Goal: Information Seeking & Learning: Check status

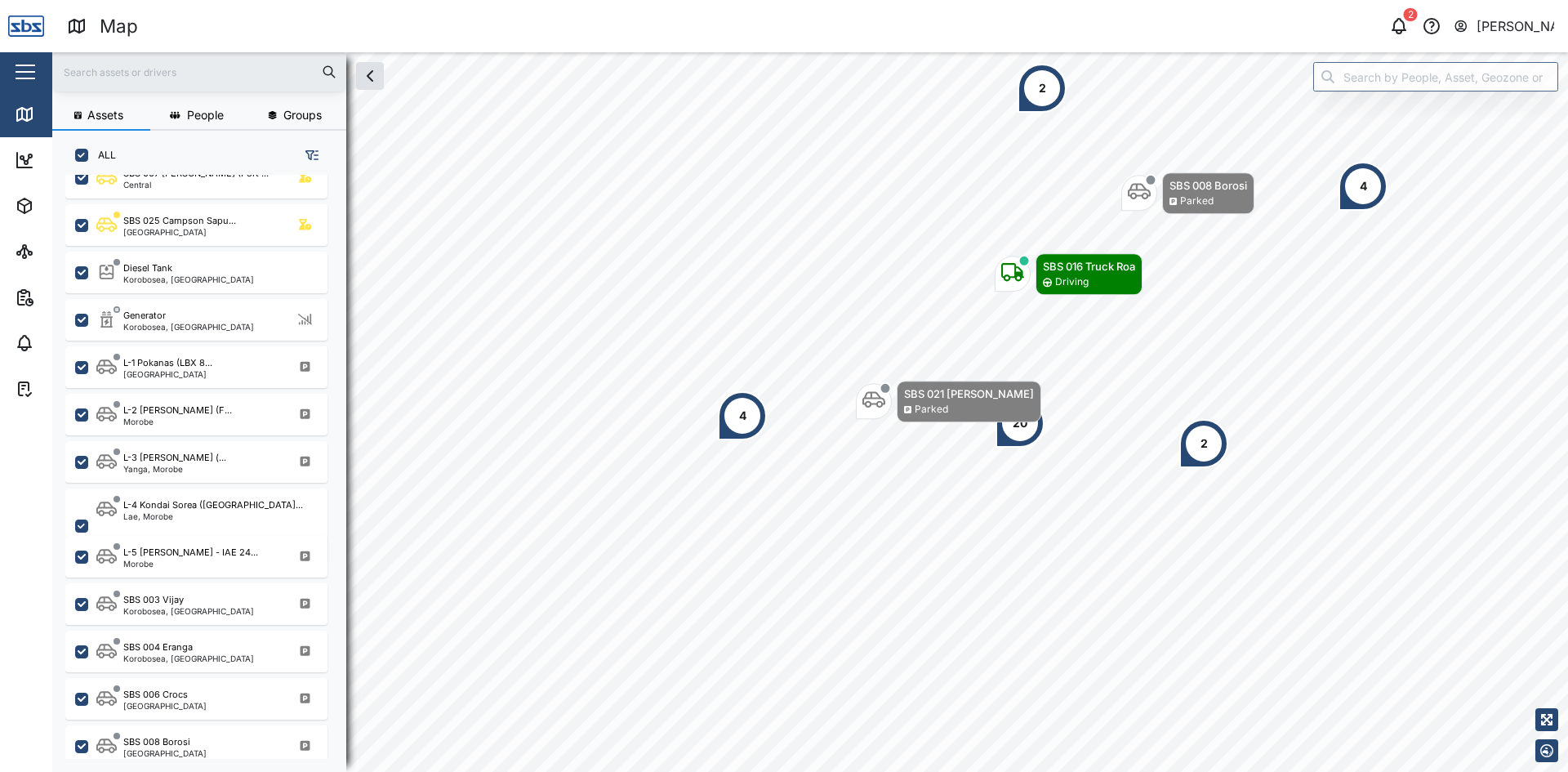
scroll to position [572, 0]
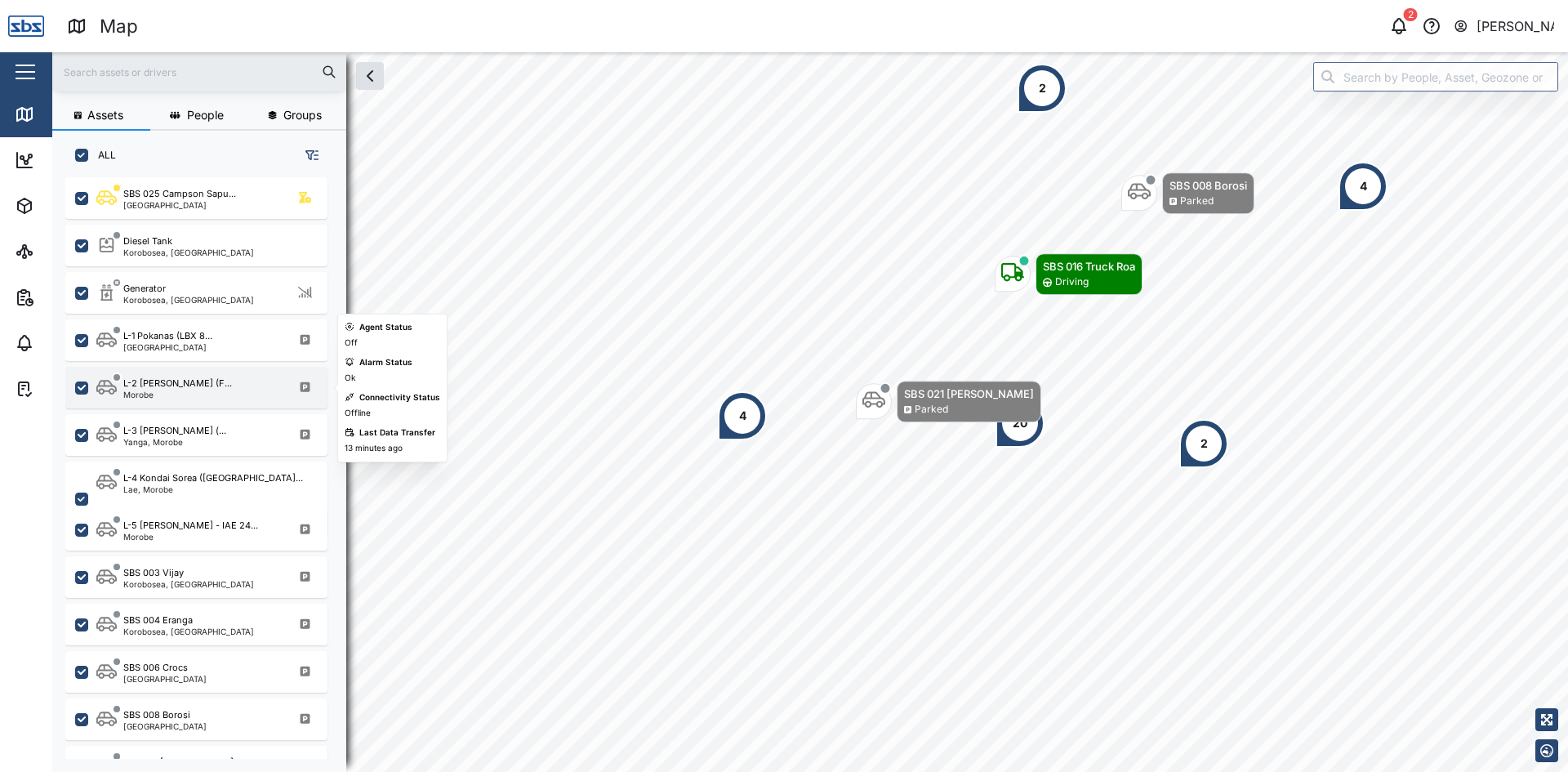
click at [183, 386] on div "L-2 [PERSON_NAME] (F..." at bounding box center [177, 384] width 109 height 13
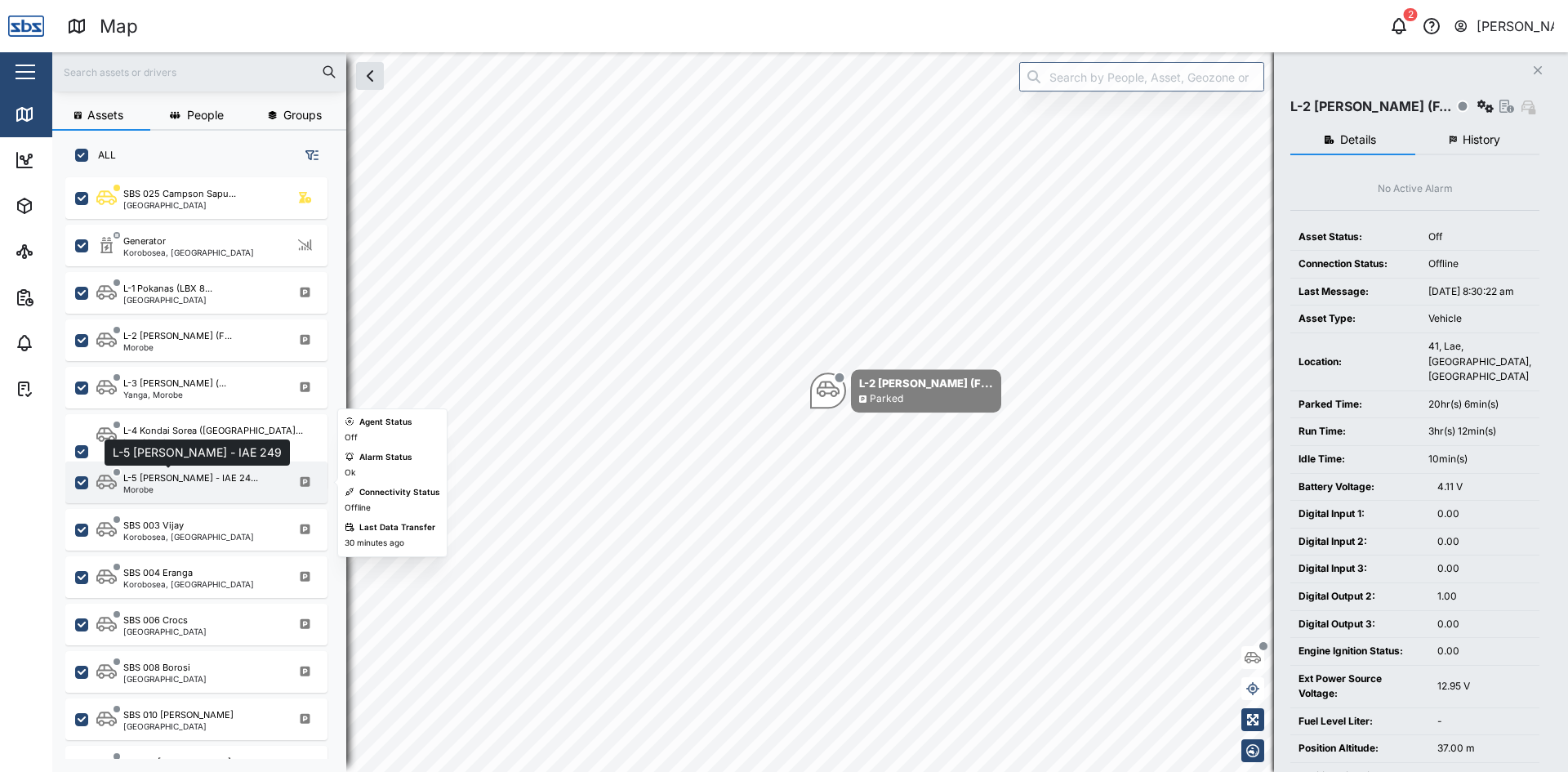
click at [190, 484] on div "L-5 [PERSON_NAME] - IAE 24..." at bounding box center [191, 478] width 135 height 13
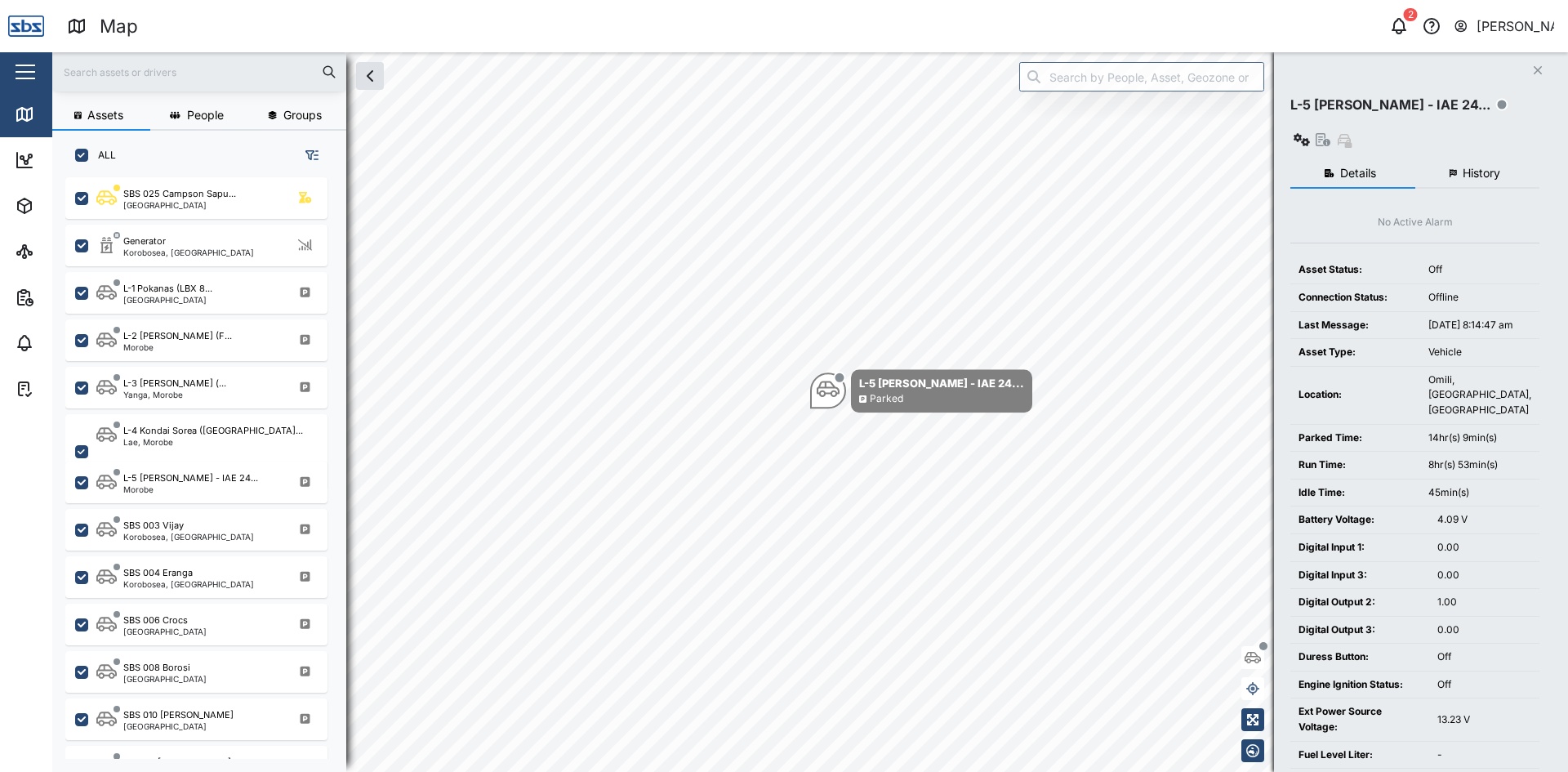
click at [1502, 159] on button "History" at bounding box center [1477, 173] width 125 height 29
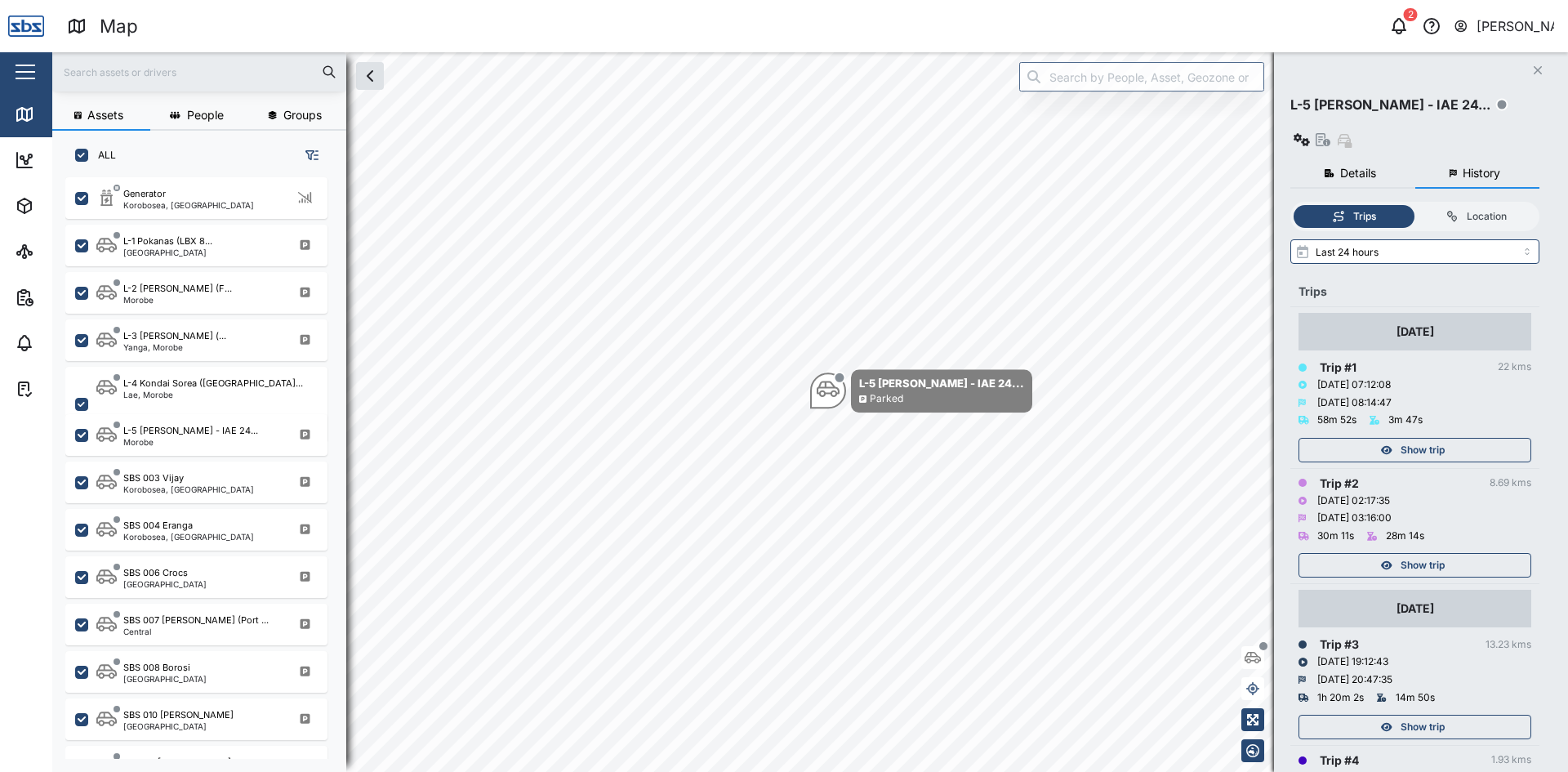
click at [1420, 553] on span "Show trip" at bounding box center [1422, 565] width 44 height 23
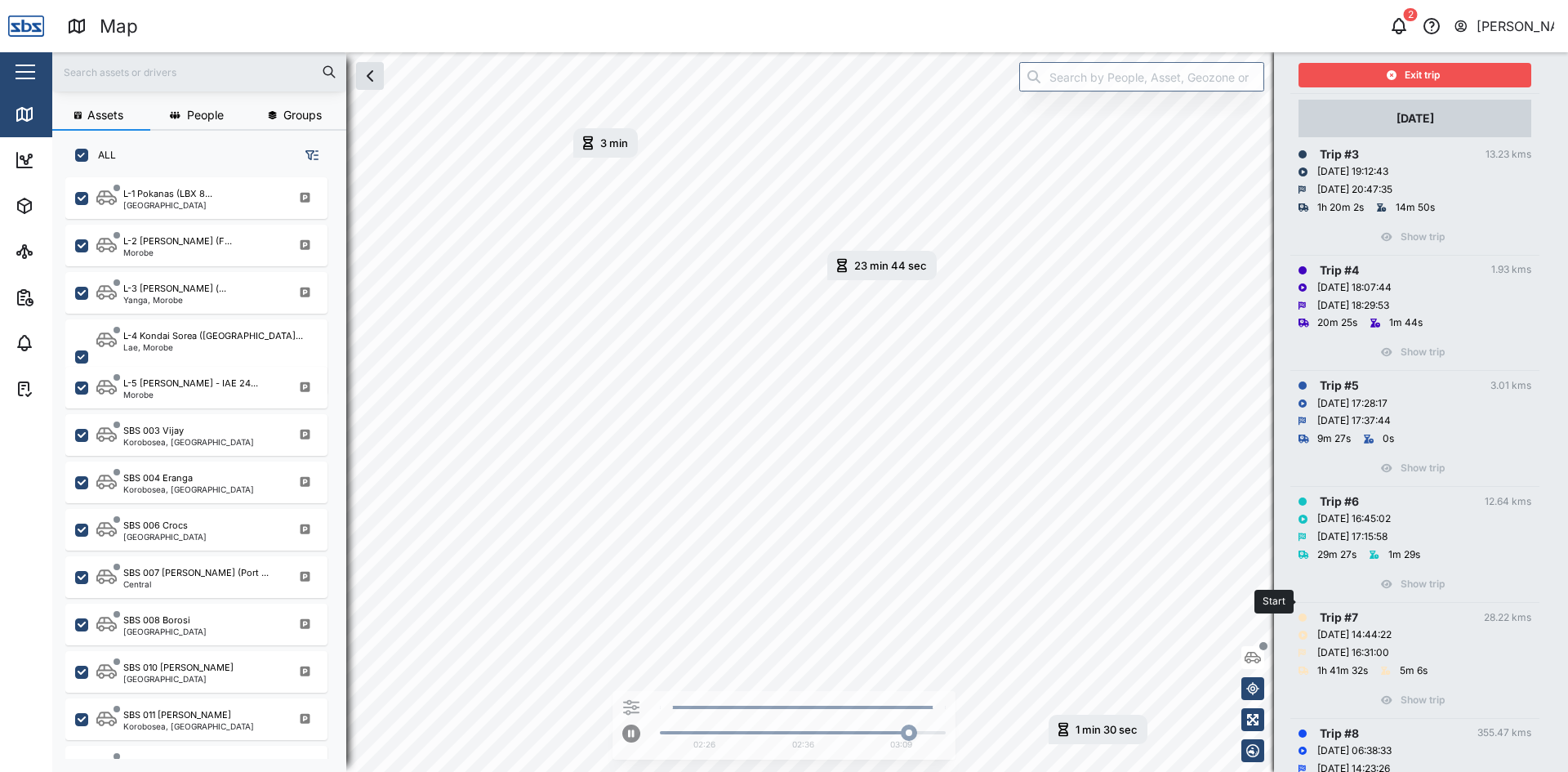
scroll to position [551, 0]
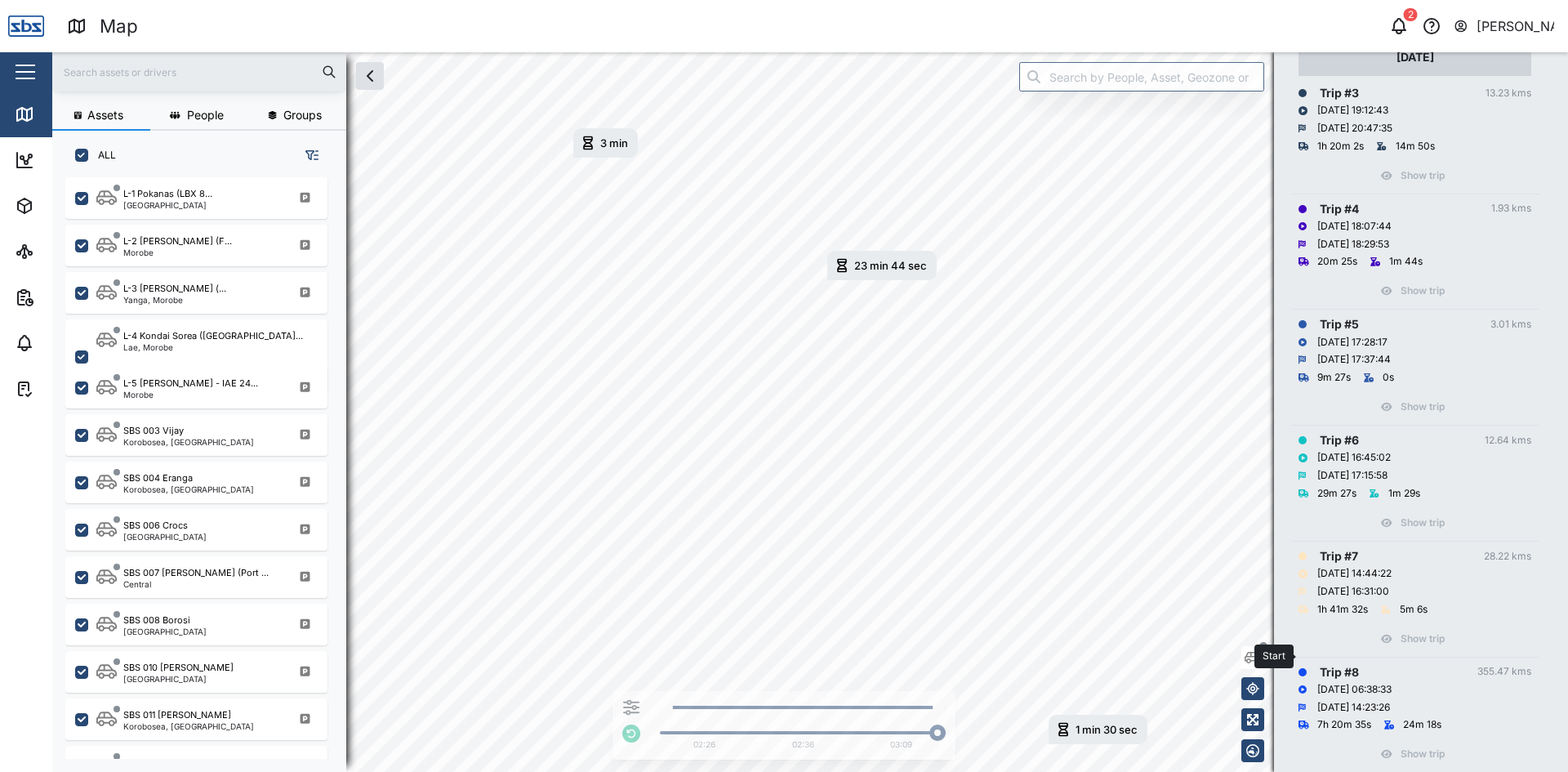
click at [1383, 681] on div "[DATE] 06:38:33" at bounding box center [1353, 689] width 74 height 15
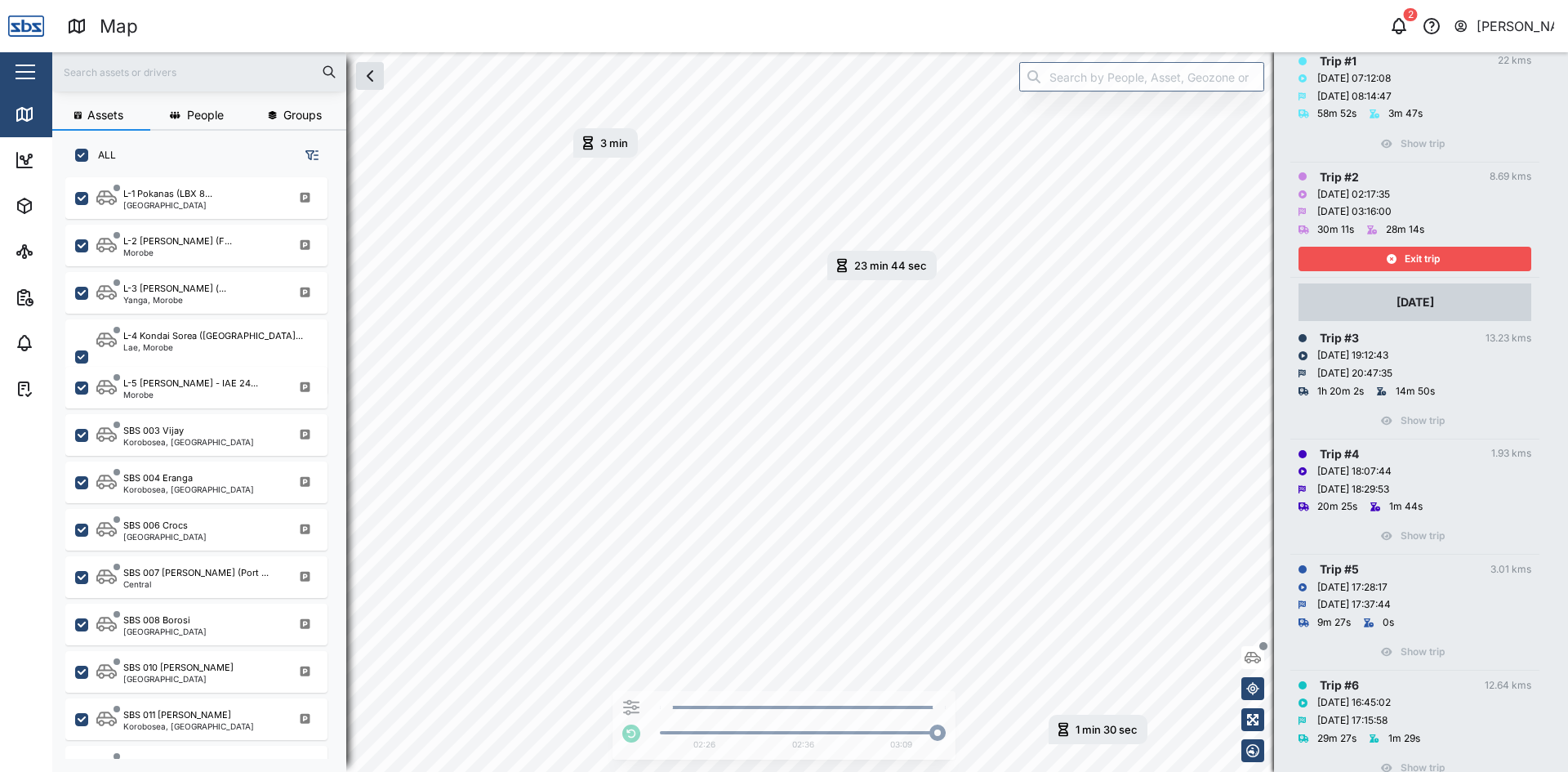
click at [1464, 248] on div "Exit trip" at bounding box center [1412, 259] width 212 height 23
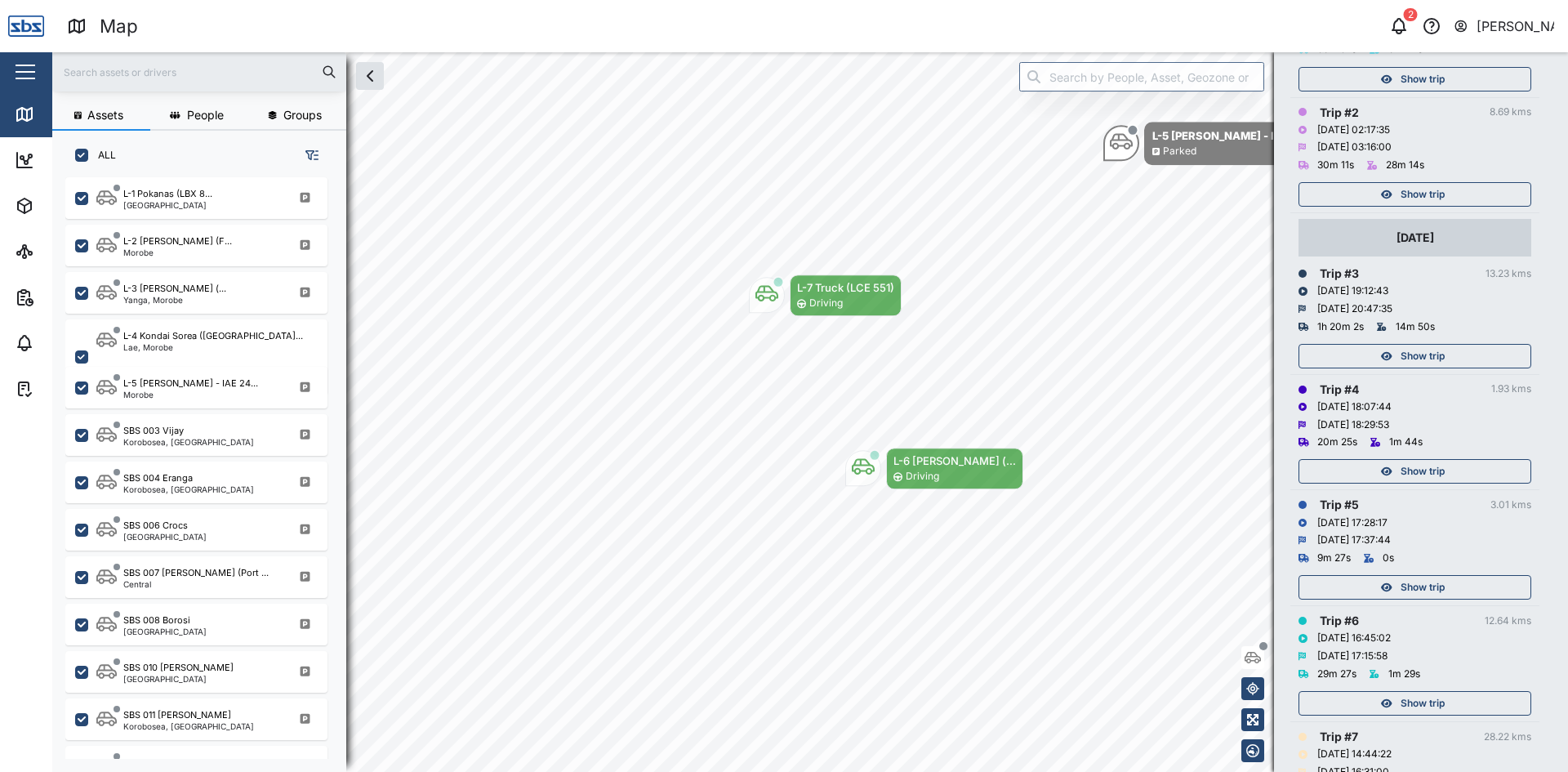
scroll to position [551, 0]
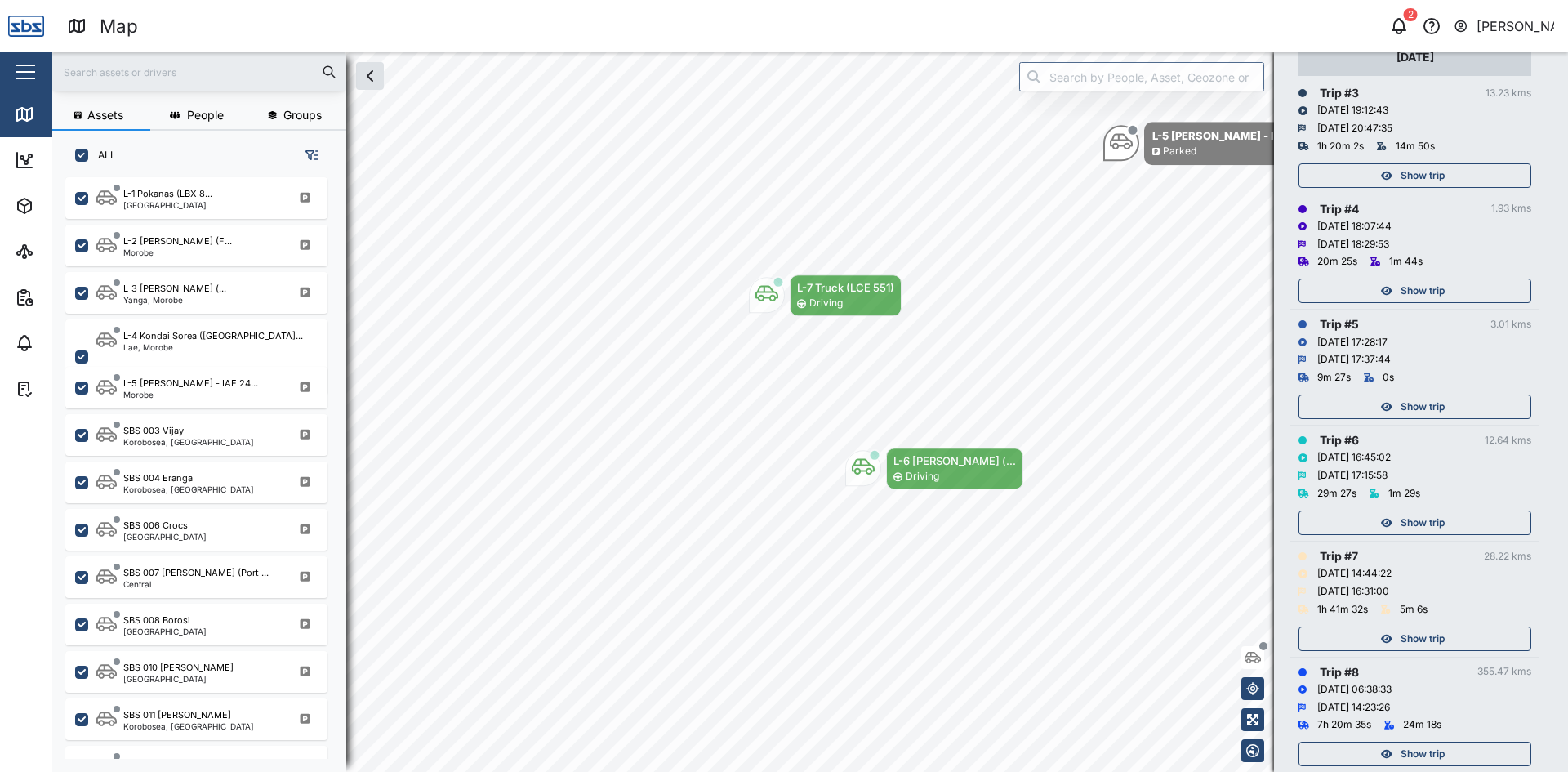
click at [1400, 627] on span "Show trip" at bounding box center [1422, 639] width 44 height 23
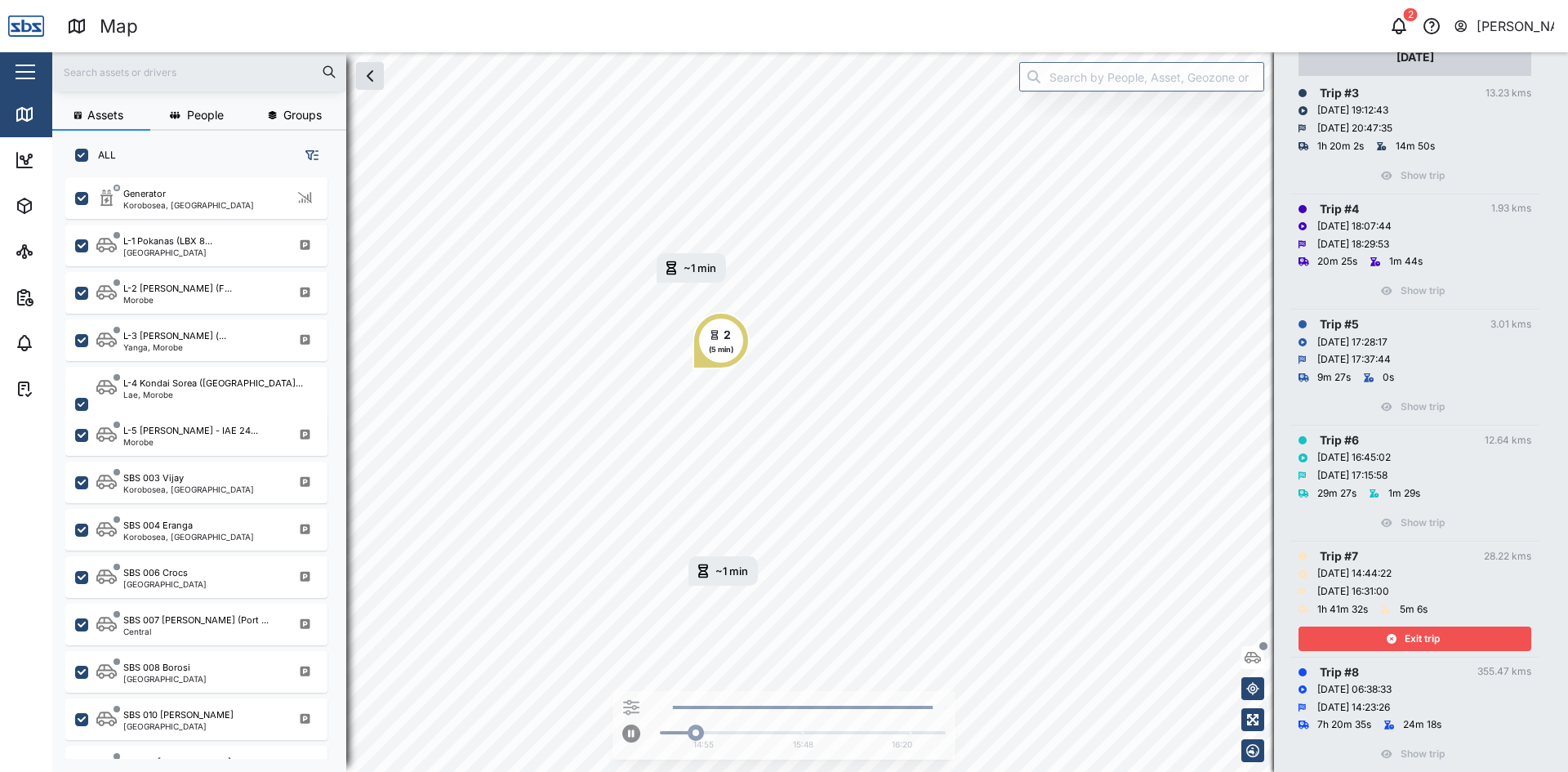
click at [1424, 627] on span "Exit trip" at bounding box center [1422, 639] width 35 height 23
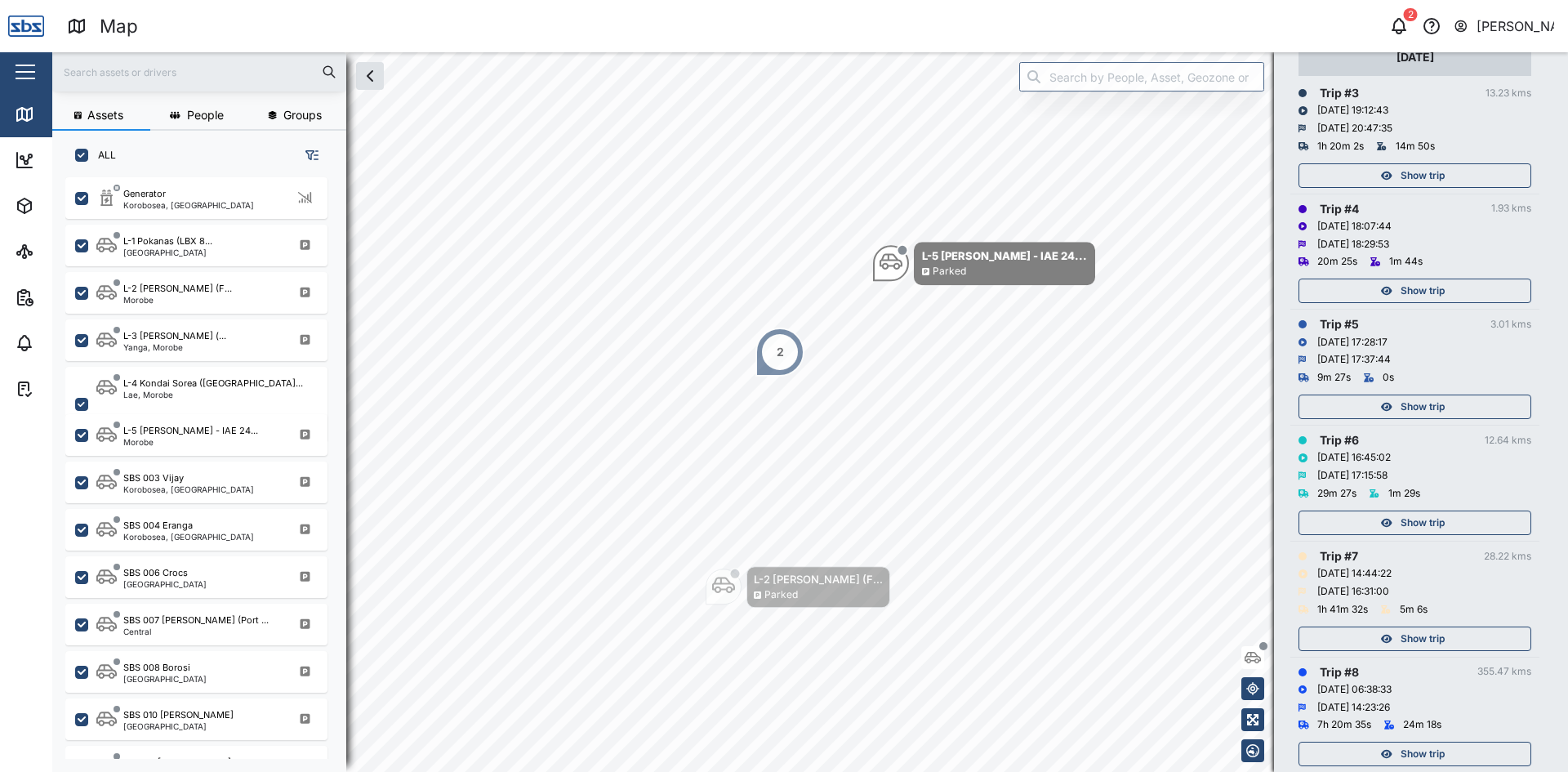
click at [1422, 742] on span "Show trip" at bounding box center [1422, 754] width 44 height 23
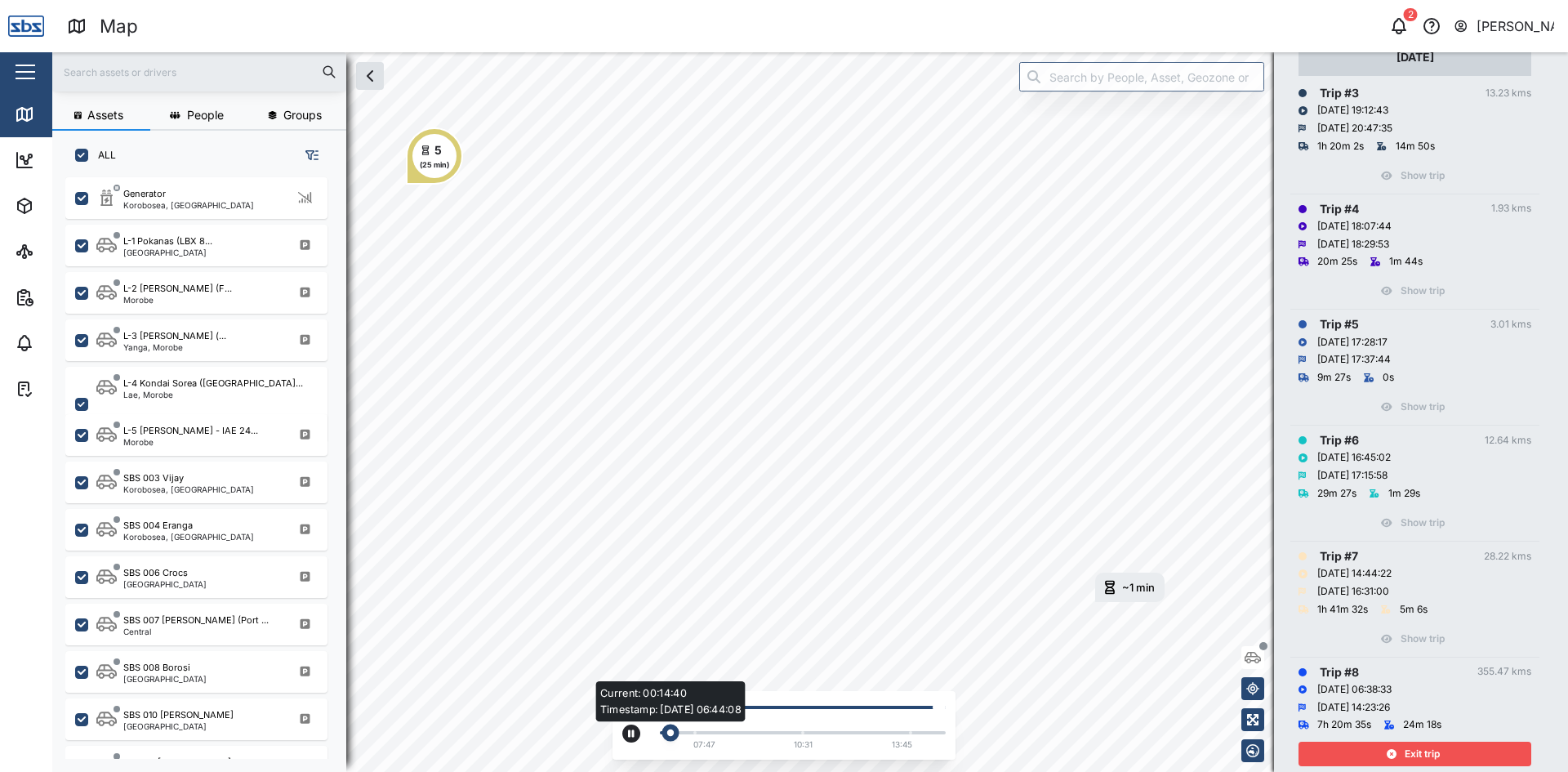
click at [685, 732] on div "Current: 00:14:40 Timestamp: [DATE] 06:44:08" at bounding box center [803, 732] width 270 height 3
click at [719, 731] on div "Current: 00:36:37 Timestamp: [DATE] 07:45:41" at bounding box center [803, 732] width 270 height 3
click at [754, 730] on div "Current: 01:14:18 Timestamp: [DATE] 08:26:51" at bounding box center [803, 732] width 286 height 7
click at [816, 732] on div "Current: 01:51:39 Timestamp: [DATE] 09:06:45" at bounding box center [803, 732] width 270 height 3
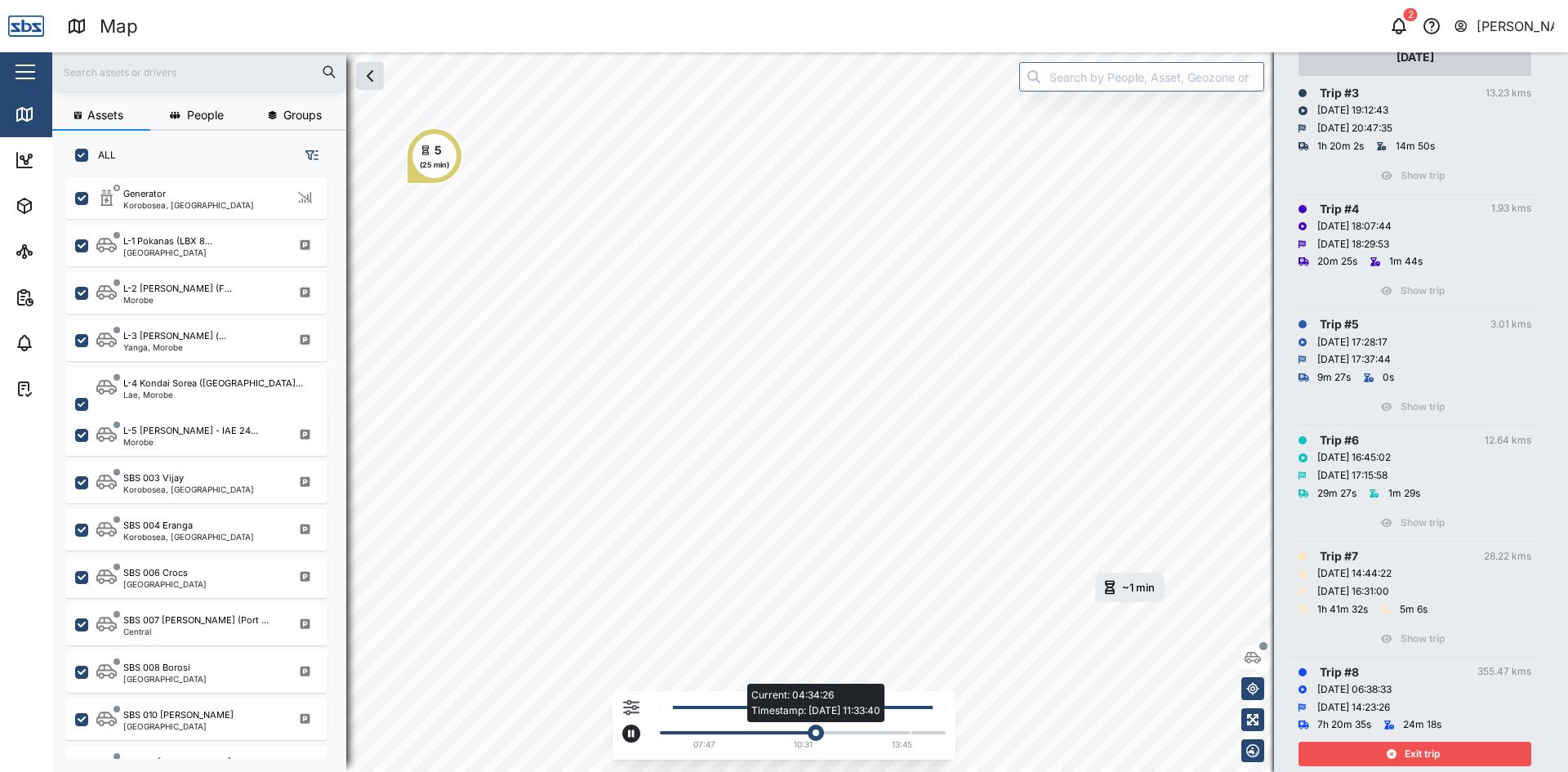
click at [841, 733] on div "Current: 04:34:26 Timestamp: [DATE] 11:33:40" at bounding box center [803, 732] width 270 height 3
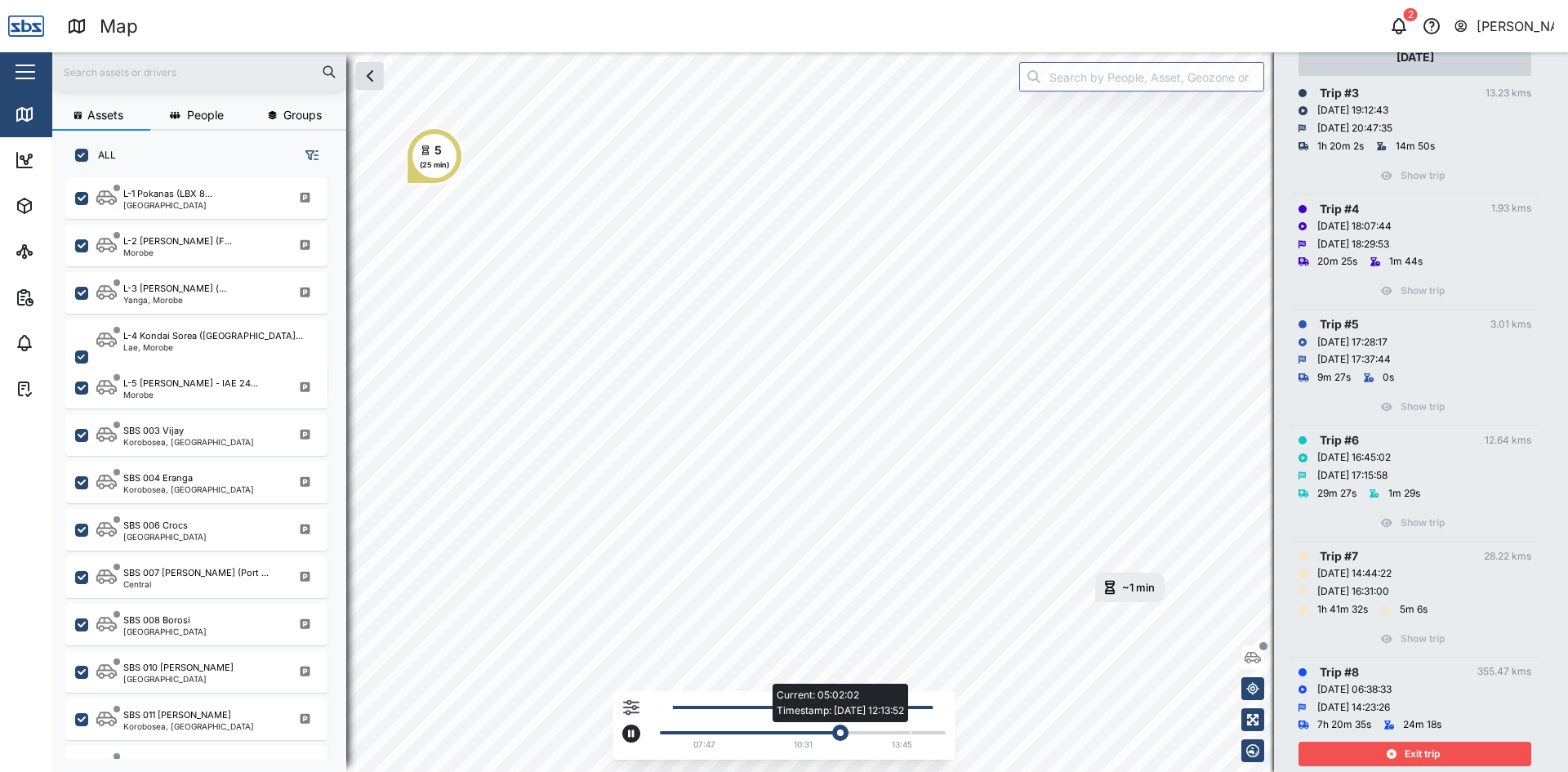
click at [864, 732] on div "Current: 05:02:02 Timestamp: [DATE] 12:13:52" at bounding box center [803, 732] width 270 height 3
click at [903, 733] on div "Current: 05:29:37 Timestamp: [DATE] 12:48:42" at bounding box center [803, 732] width 270 height 3
click at [915, 732] on div "Current: 06:30:40 Timestamp: [DATE] 13:43:00" at bounding box center [803, 732] width 270 height 3
click at [923, 731] on div "Current: 06:30:55 Timestamp: [DATE] 13:43:15" at bounding box center [803, 732] width 270 height 3
click at [942, 730] on div "Current: 06:45:05 Timestamp: [DATE] 13:50:30" at bounding box center [803, 732] width 286 height 7
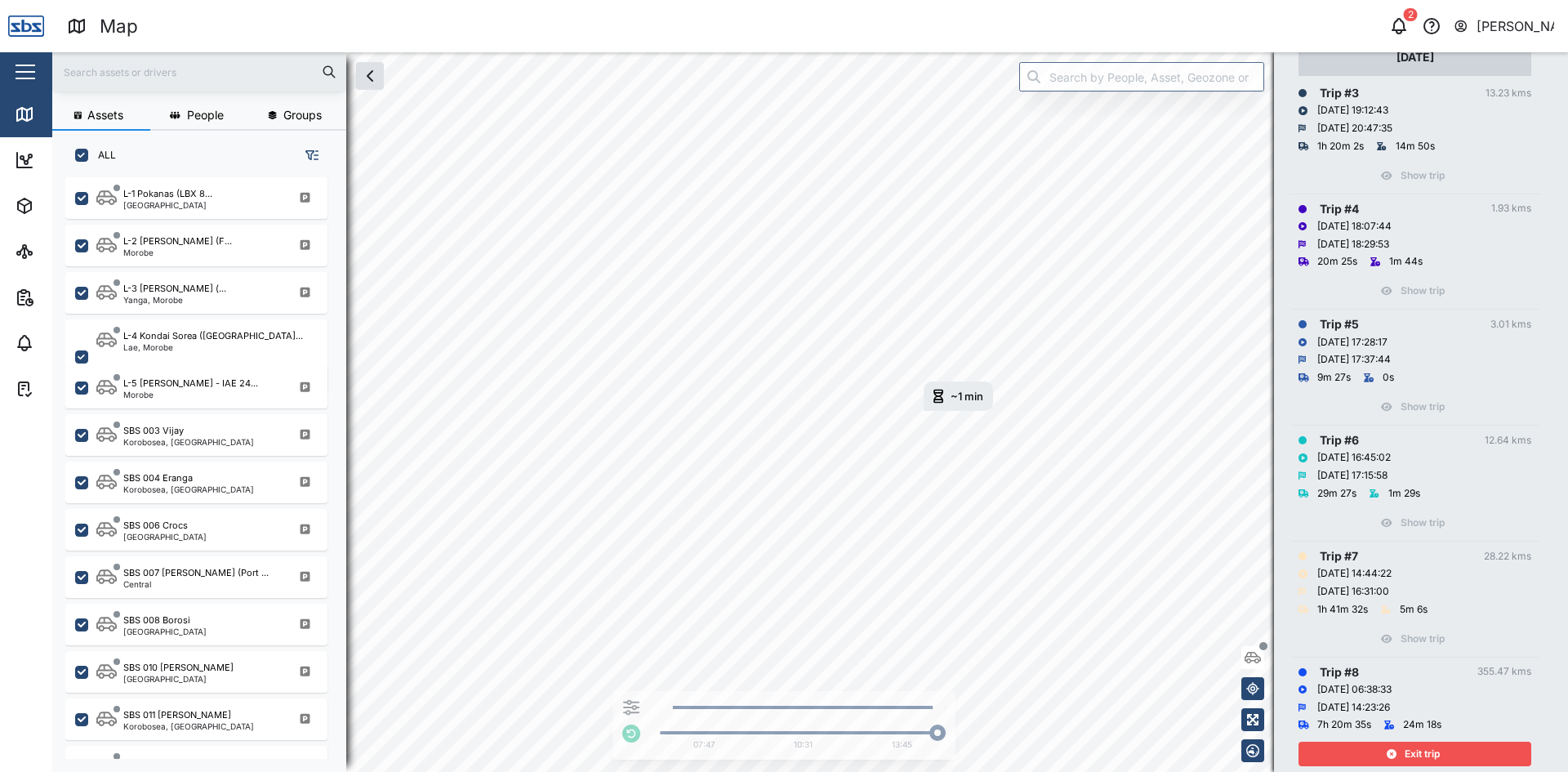
click at [1427, 742] on span "Exit trip" at bounding box center [1422, 754] width 35 height 23
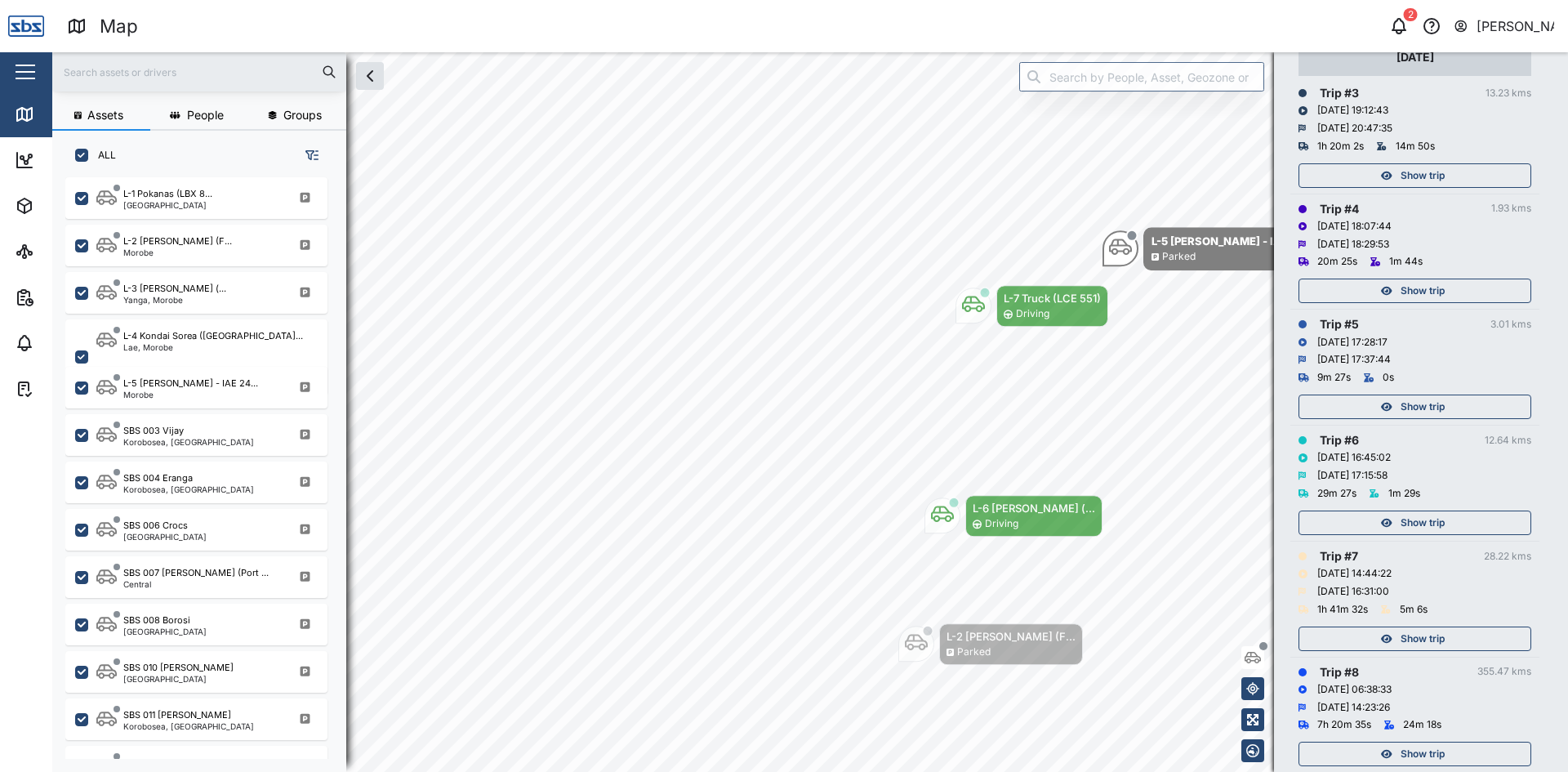
click at [1410, 627] on span "Show trip" at bounding box center [1422, 639] width 44 height 23
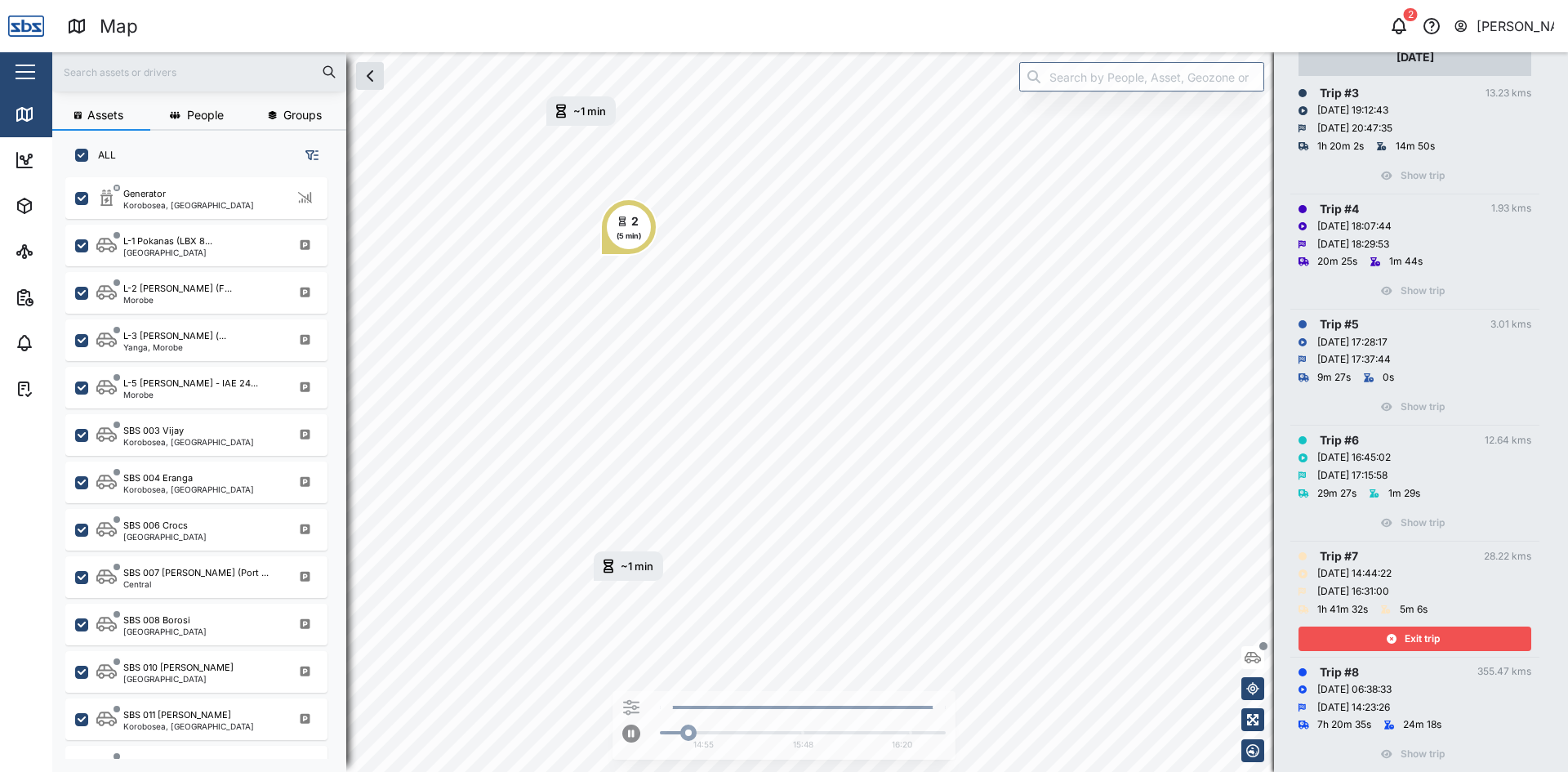
click at [1406, 627] on span "Exit trip" at bounding box center [1422, 639] width 35 height 23
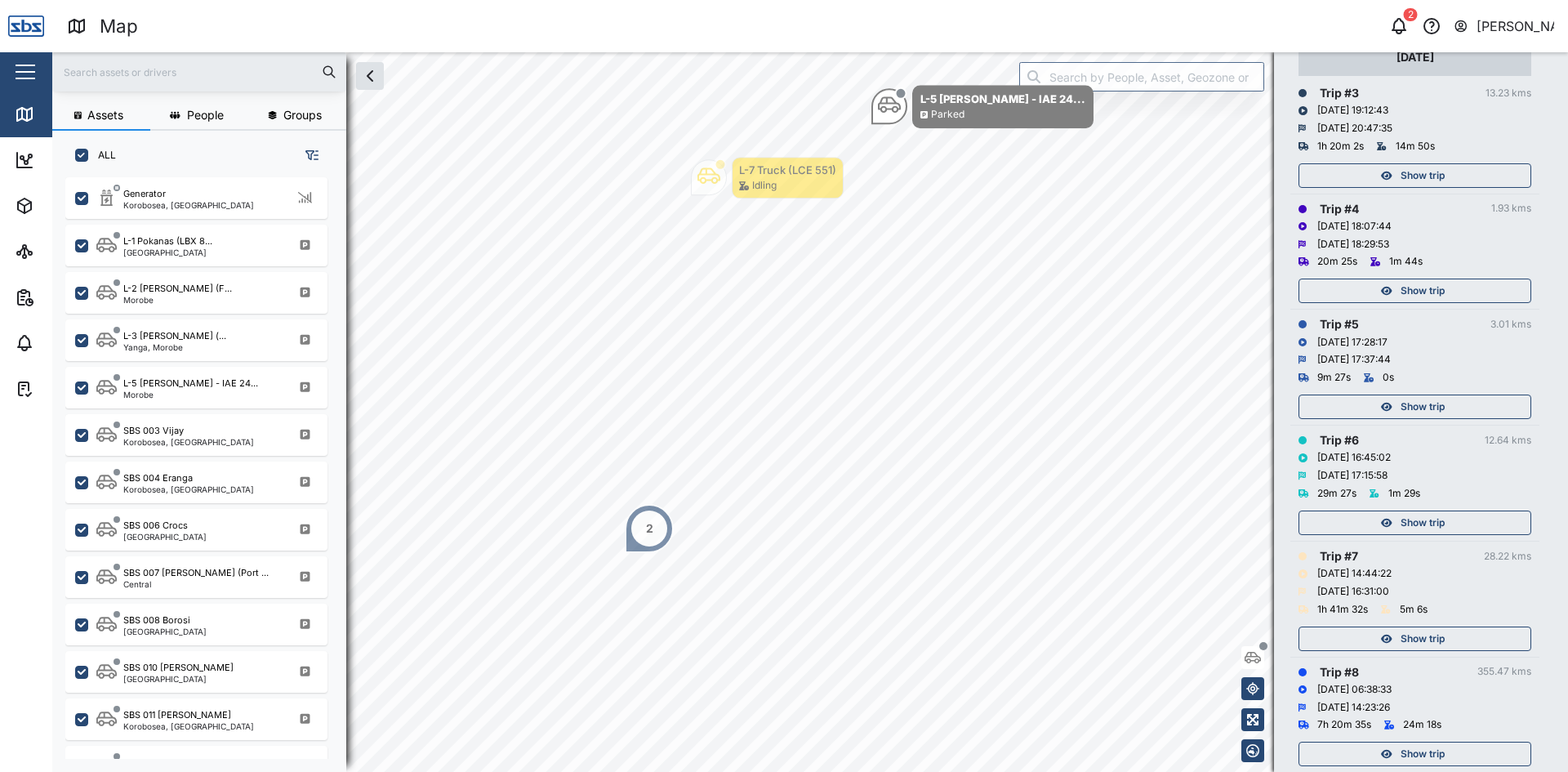
click at [1397, 511] on div "Show trip" at bounding box center [1412, 522] width 212 height 23
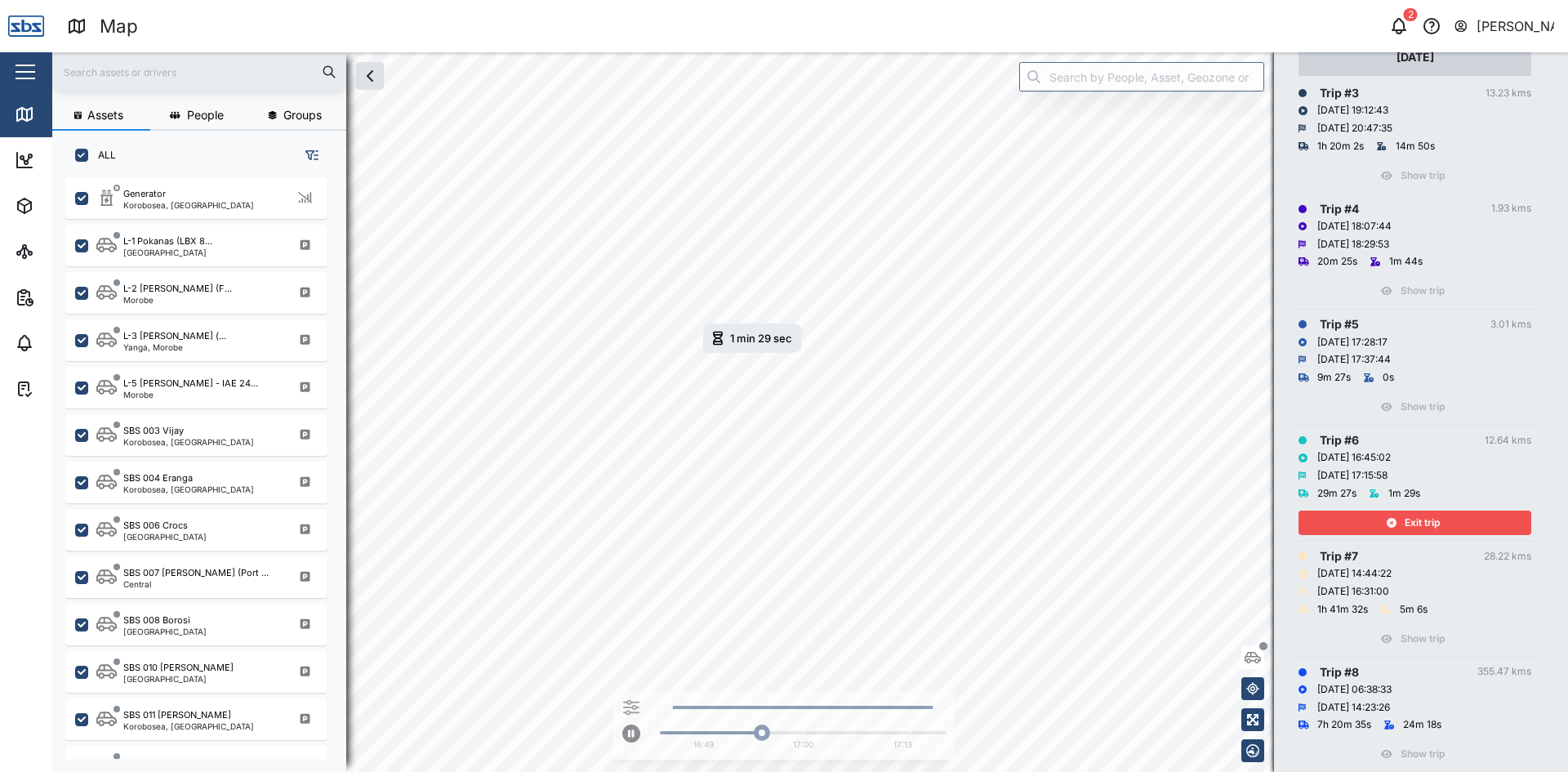
drag, startPoint x: 1398, startPoint y: 492, endPoint x: 1394, endPoint y: 474, distance: 18.4
click at [1398, 511] on div "Exit trip" at bounding box center [1412, 522] width 212 height 23
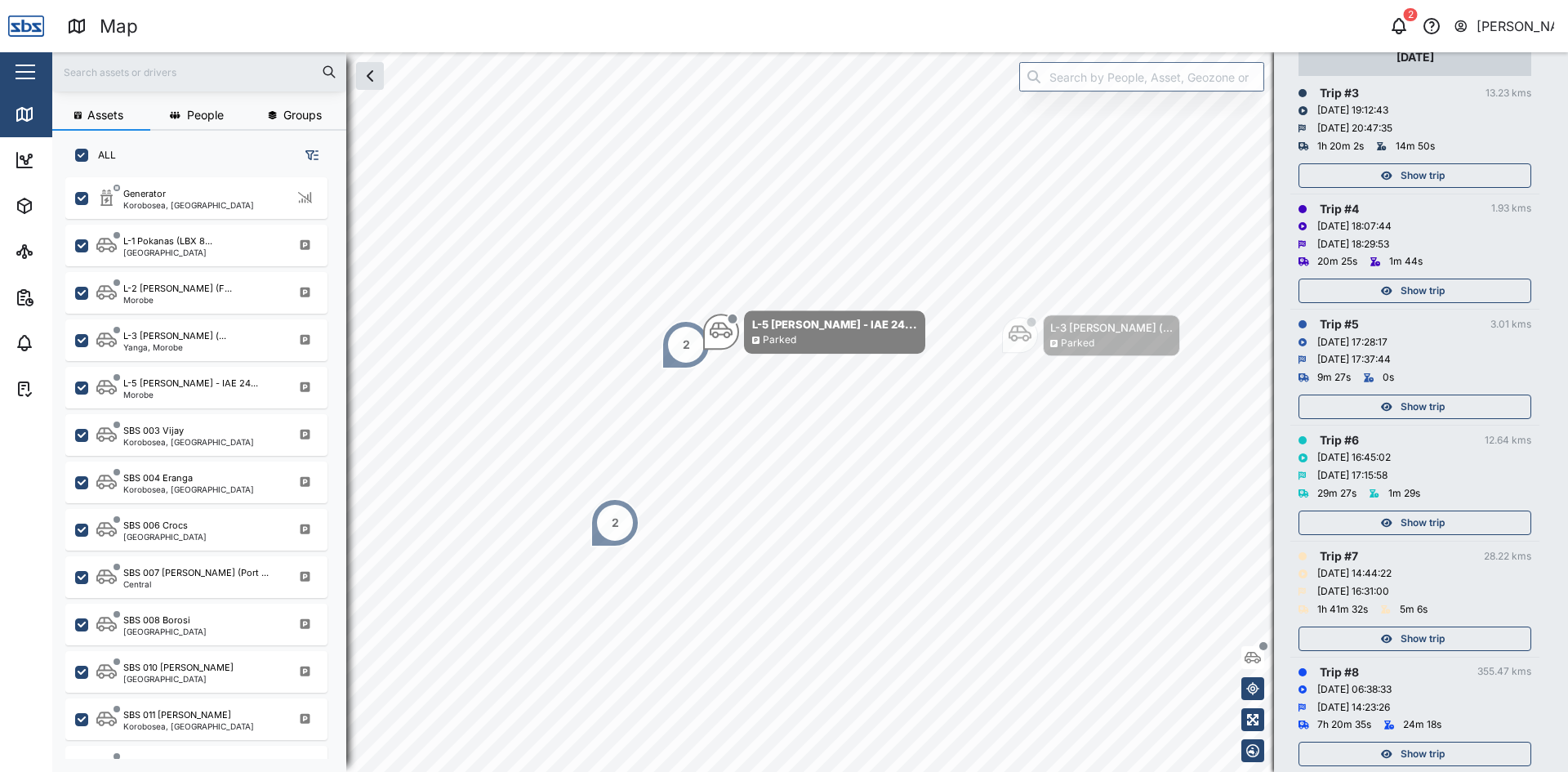
click at [1400, 395] on span "Show trip" at bounding box center [1422, 407] width 44 height 23
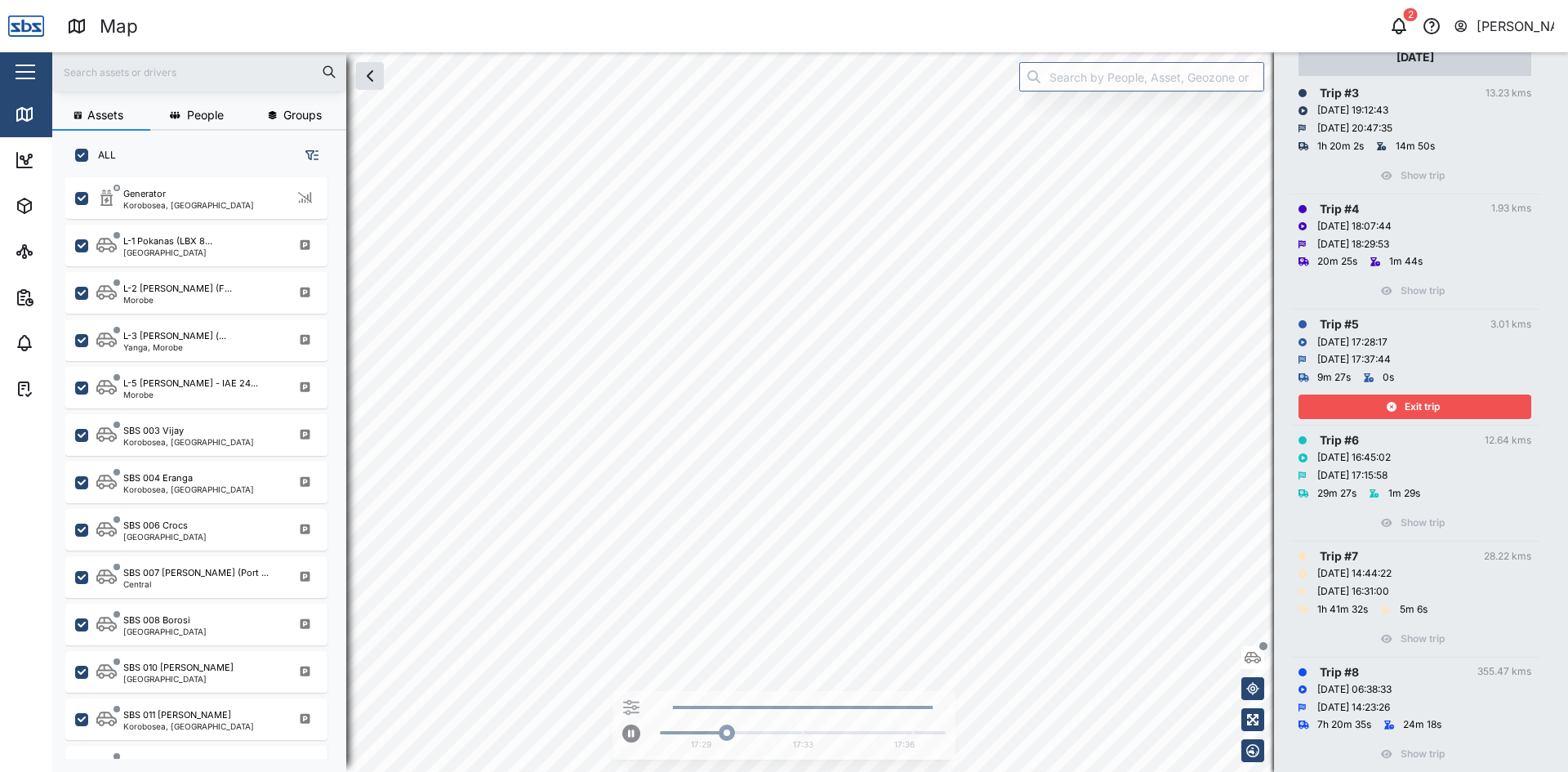
click at [1405, 395] on span "Exit trip" at bounding box center [1422, 407] width 35 height 23
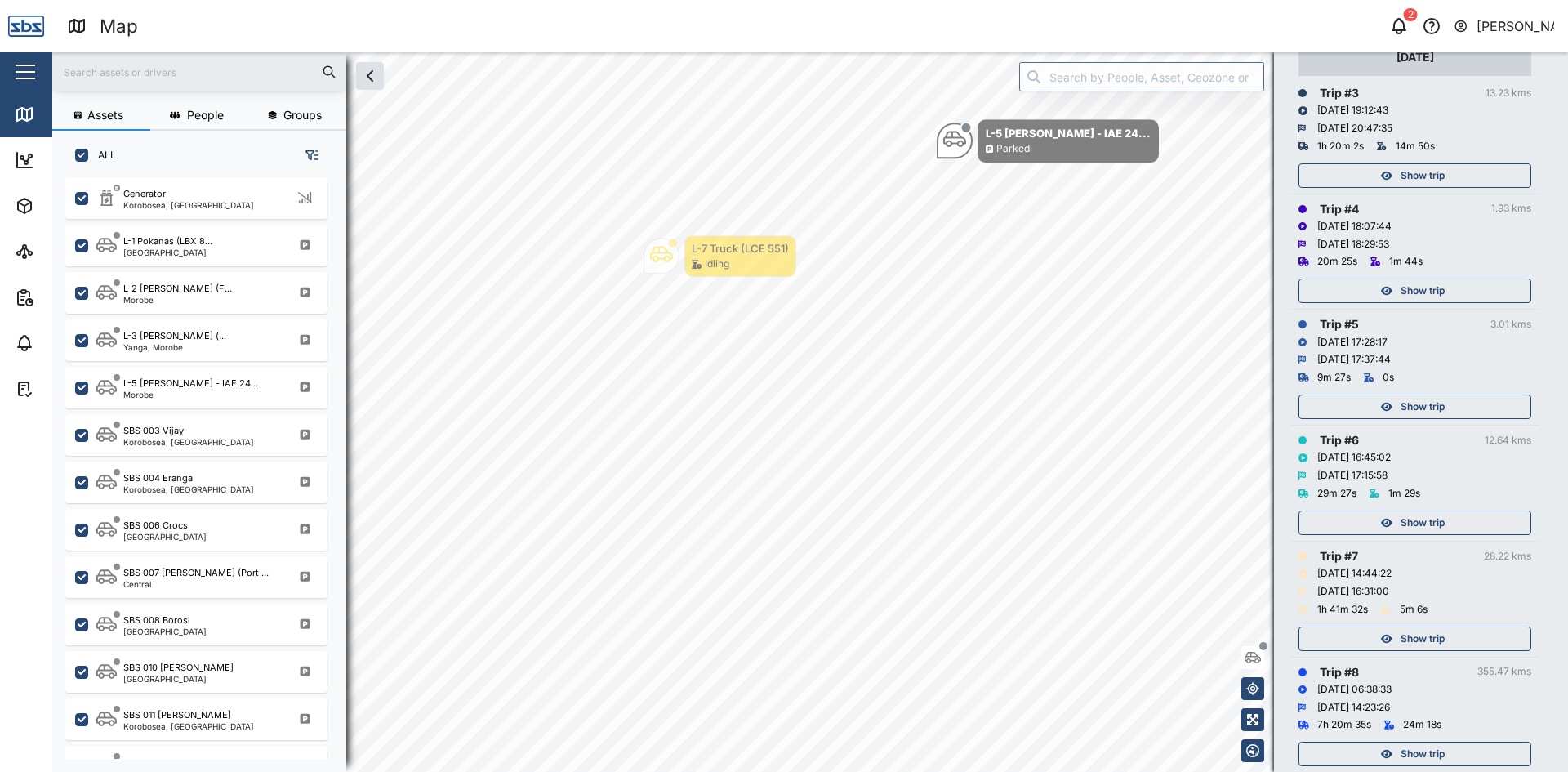
click at [1412, 280] on span "Show trip" at bounding box center [1422, 291] width 44 height 23
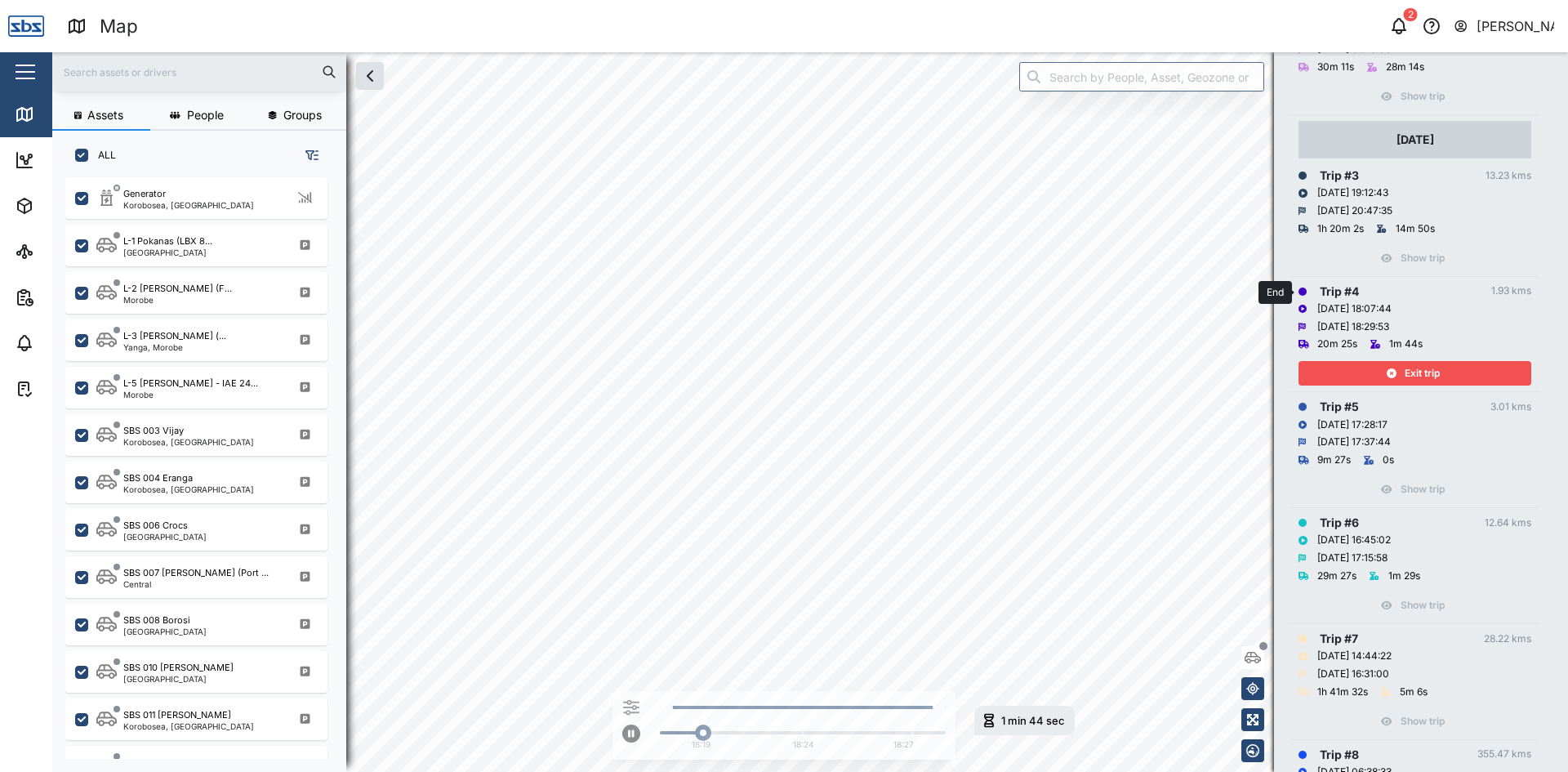
scroll to position [469, 0]
click at [1443, 360] on div "Exit trip" at bounding box center [1412, 372] width 212 height 23
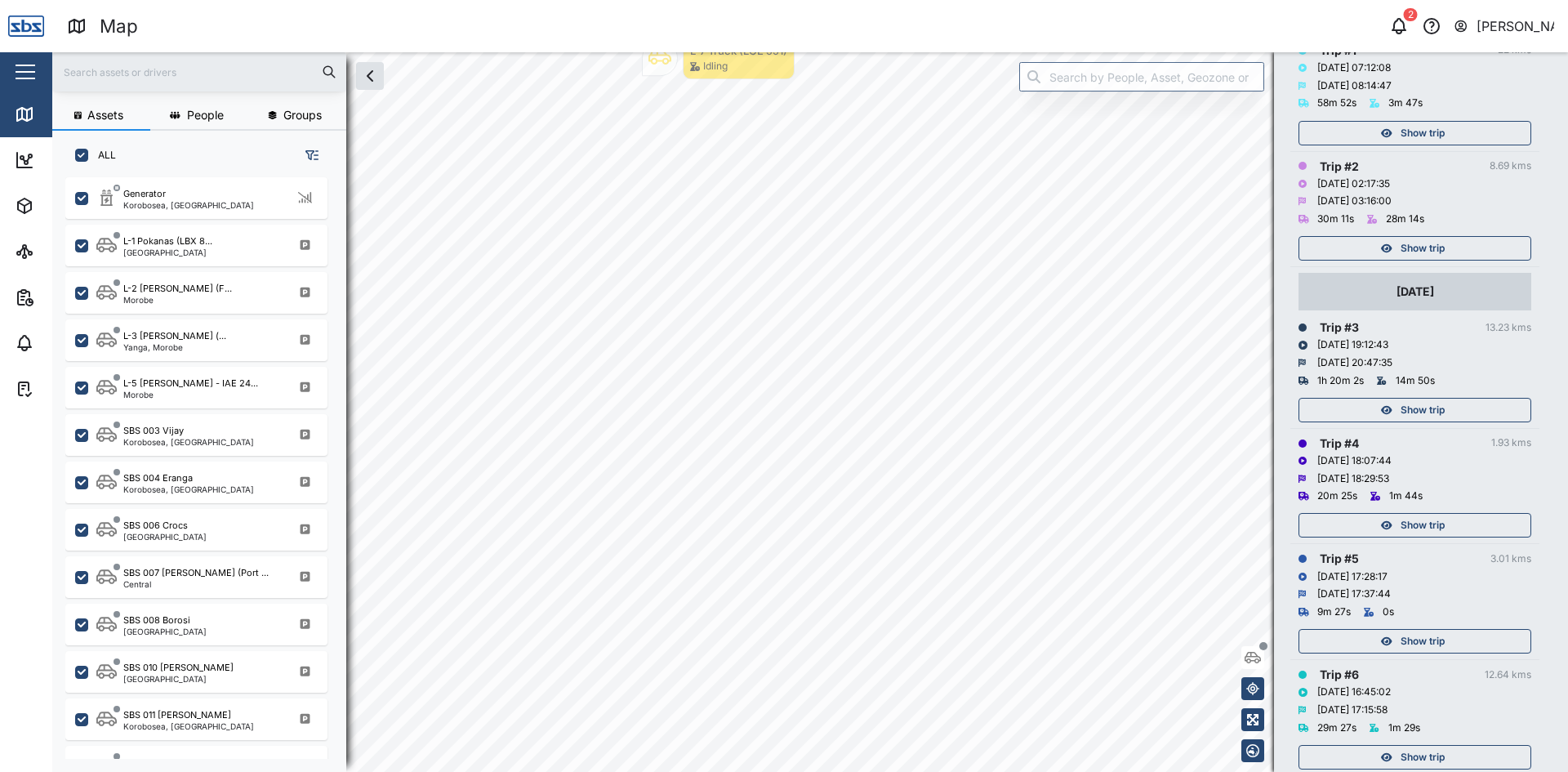
scroll to position [225, 0]
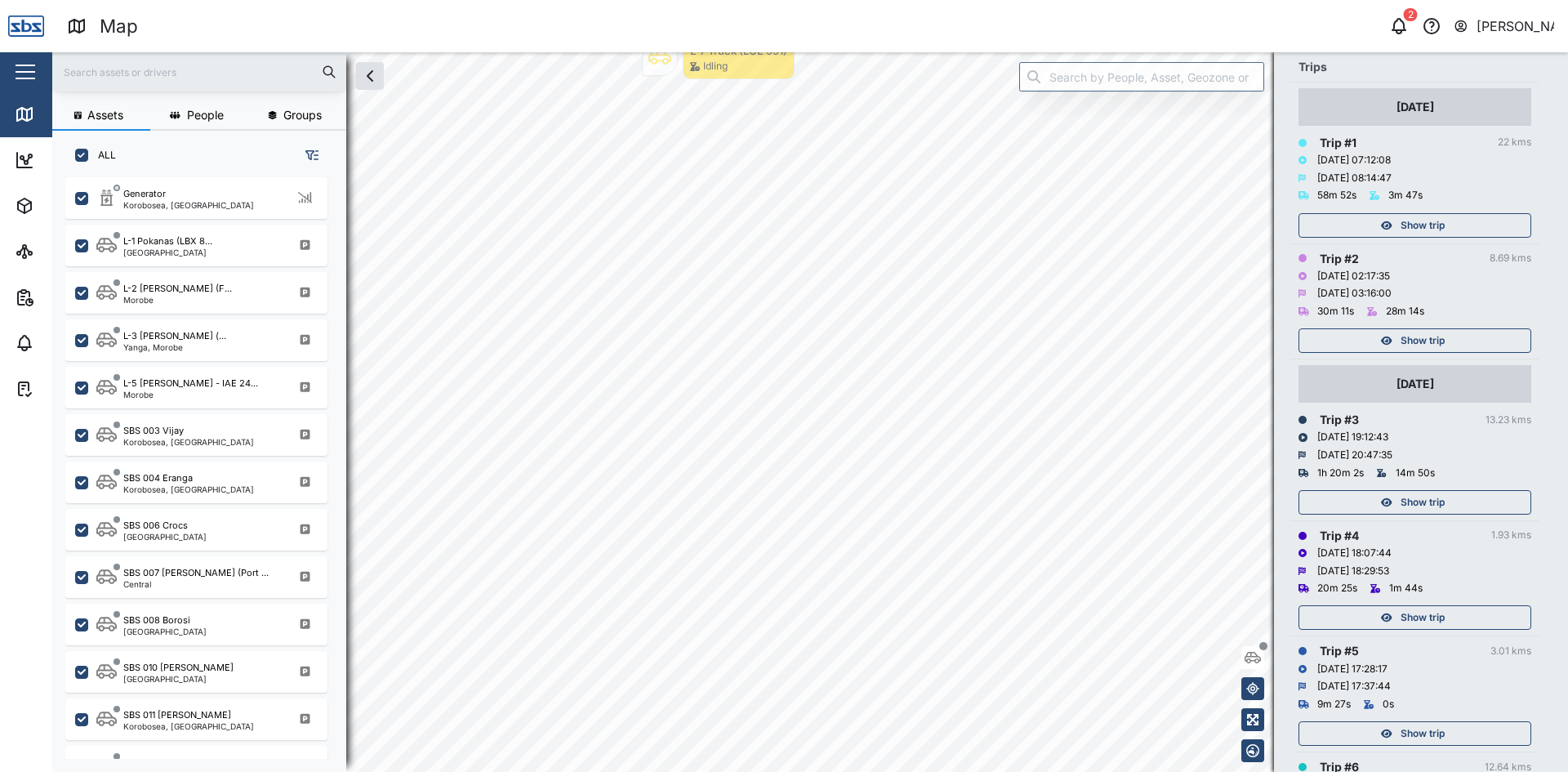
click at [1413, 491] on span "Show trip" at bounding box center [1422, 502] width 44 height 23
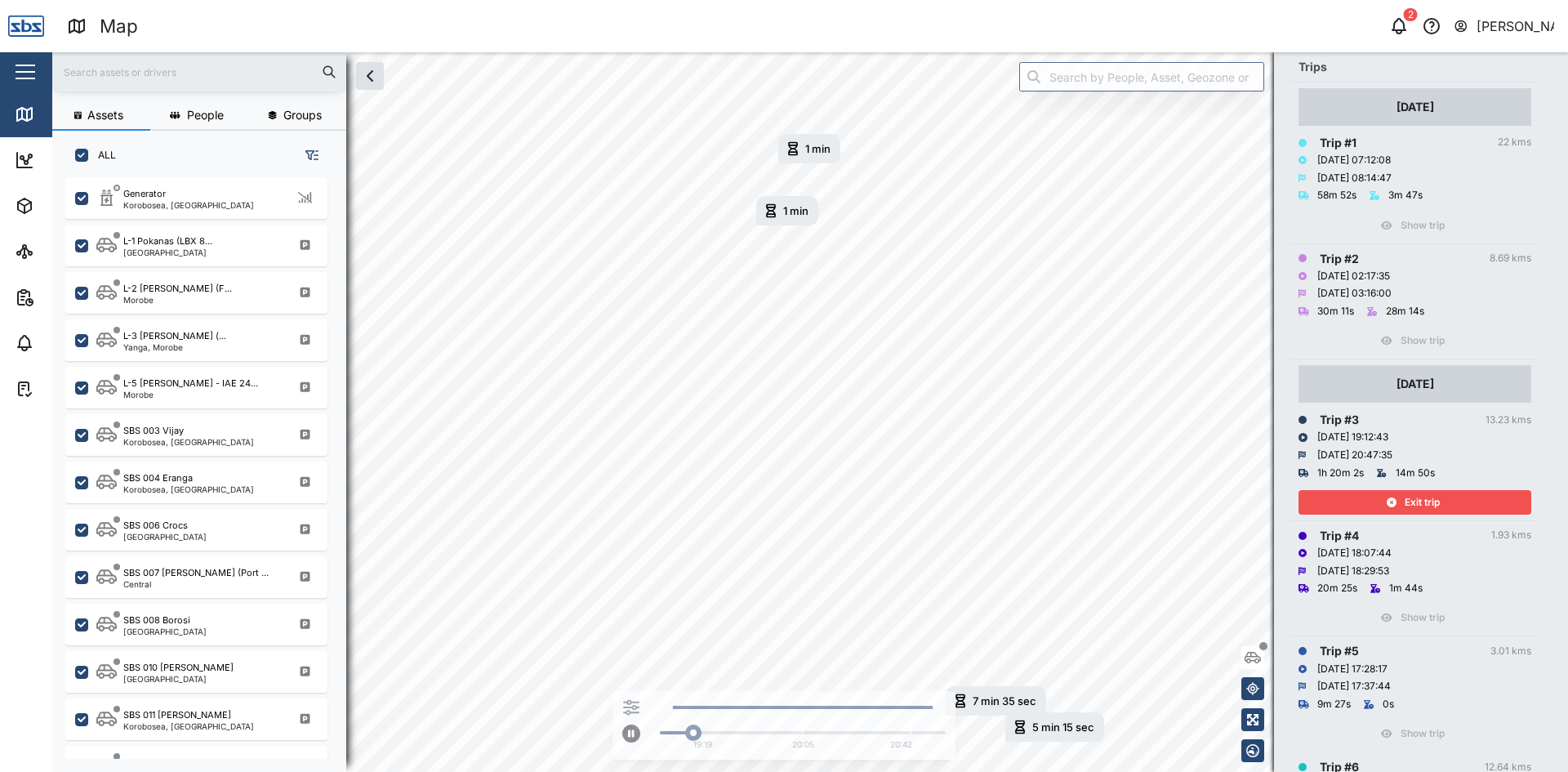
click at [1410, 491] on span "Exit trip" at bounding box center [1422, 502] width 35 height 23
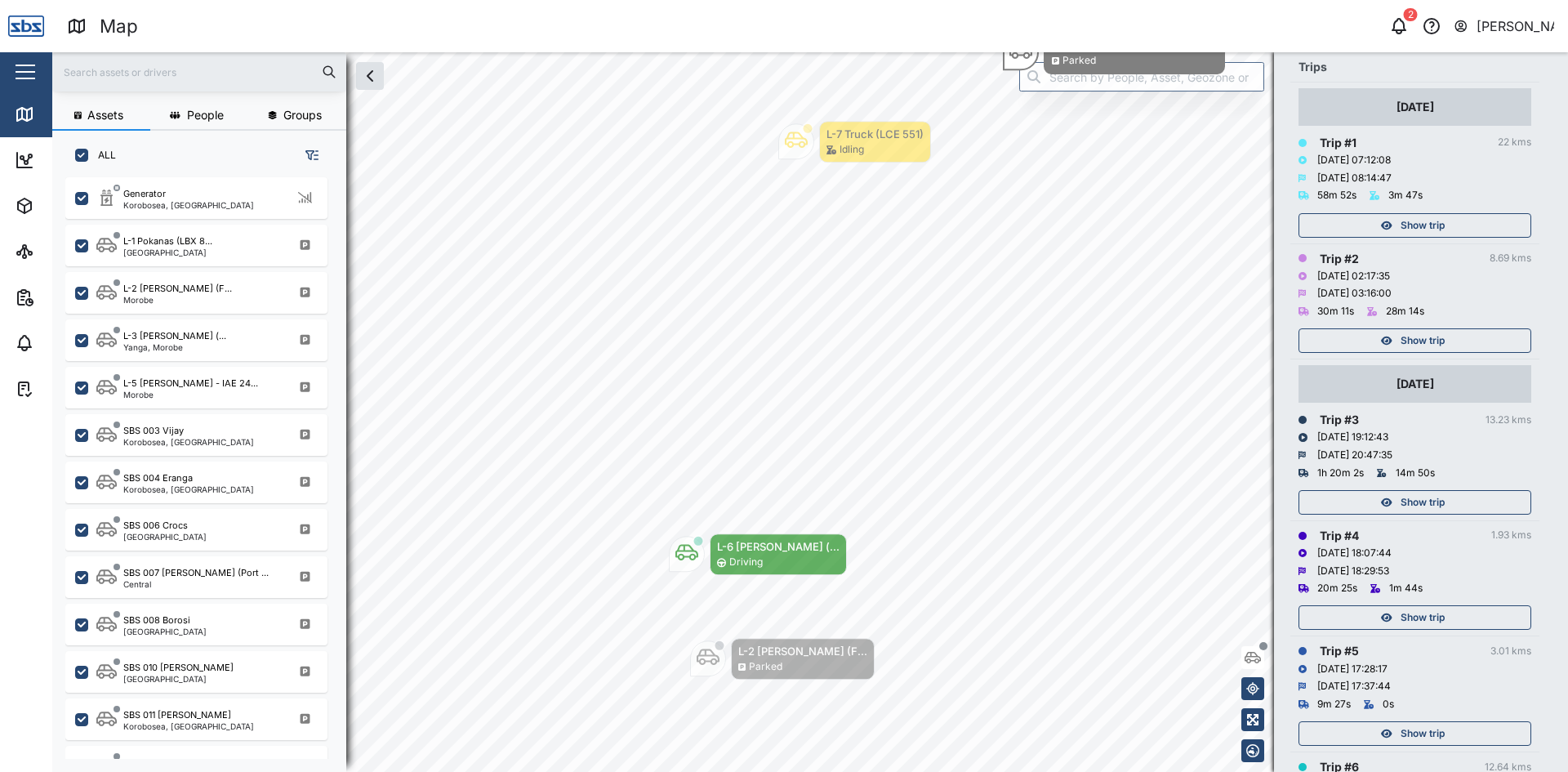
click at [1415, 329] on span "Show trip" at bounding box center [1422, 340] width 44 height 23
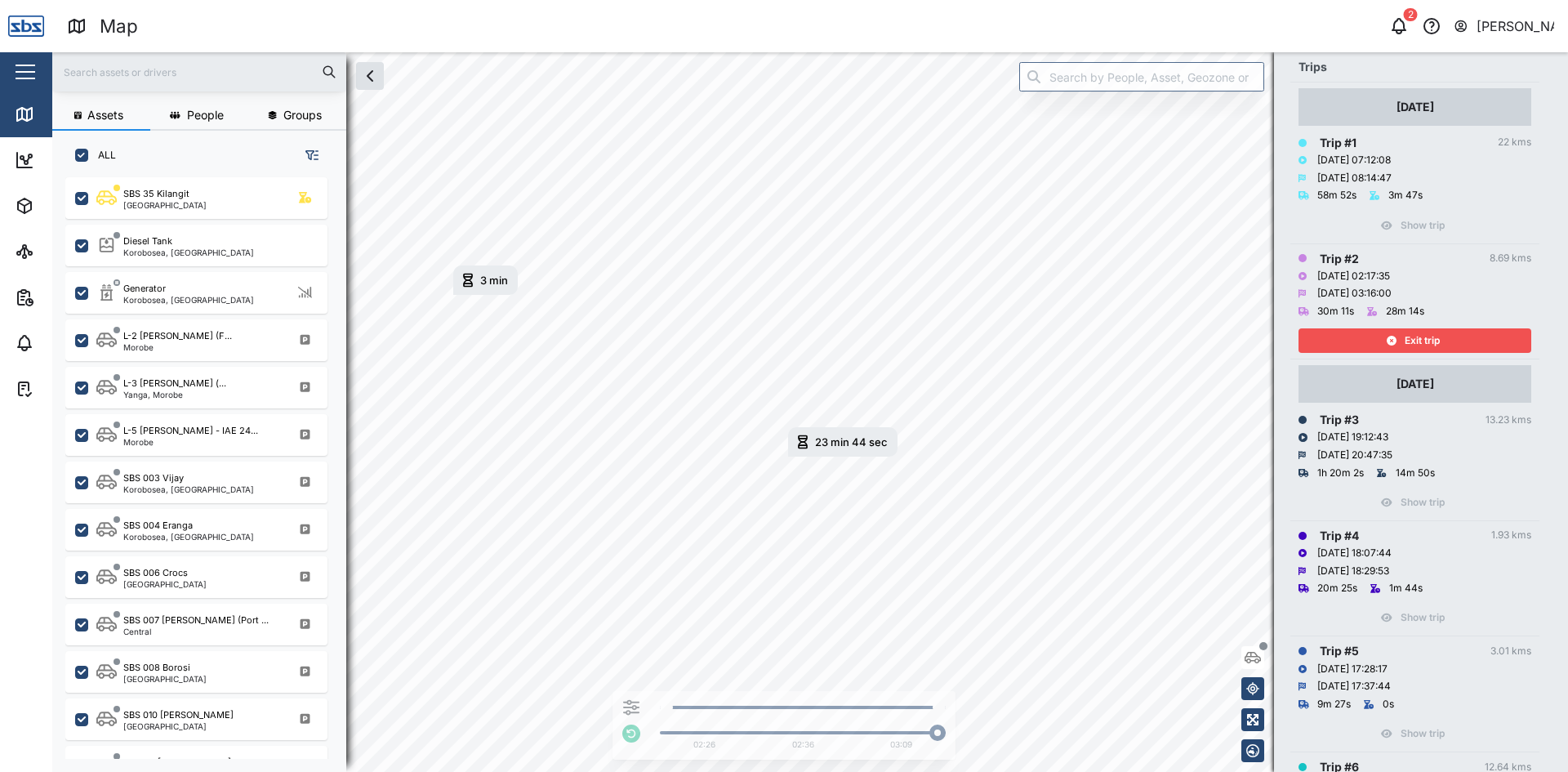
click at [1422, 329] on span "Exit trip" at bounding box center [1422, 340] width 35 height 23
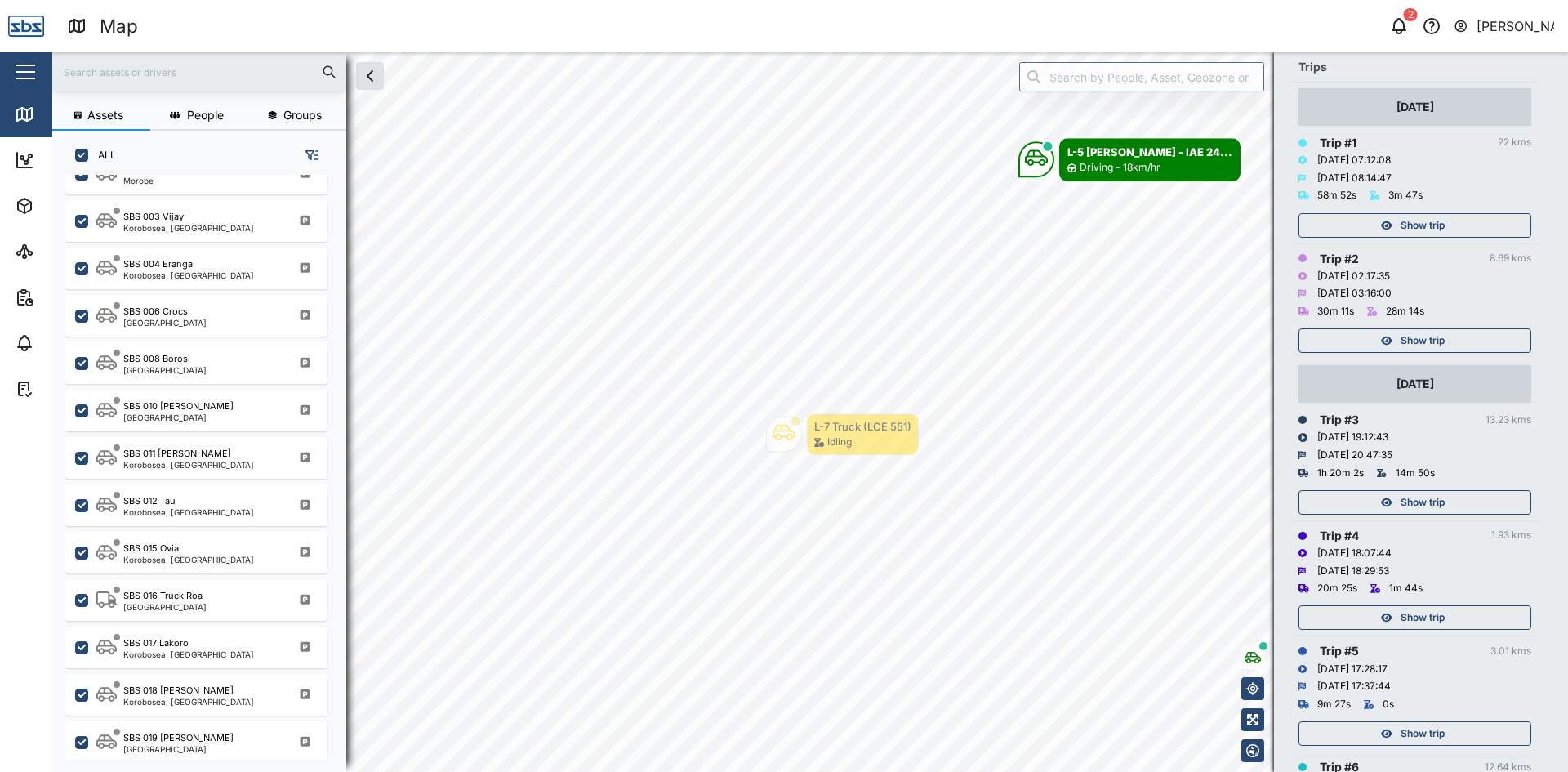
scroll to position [980, 0]
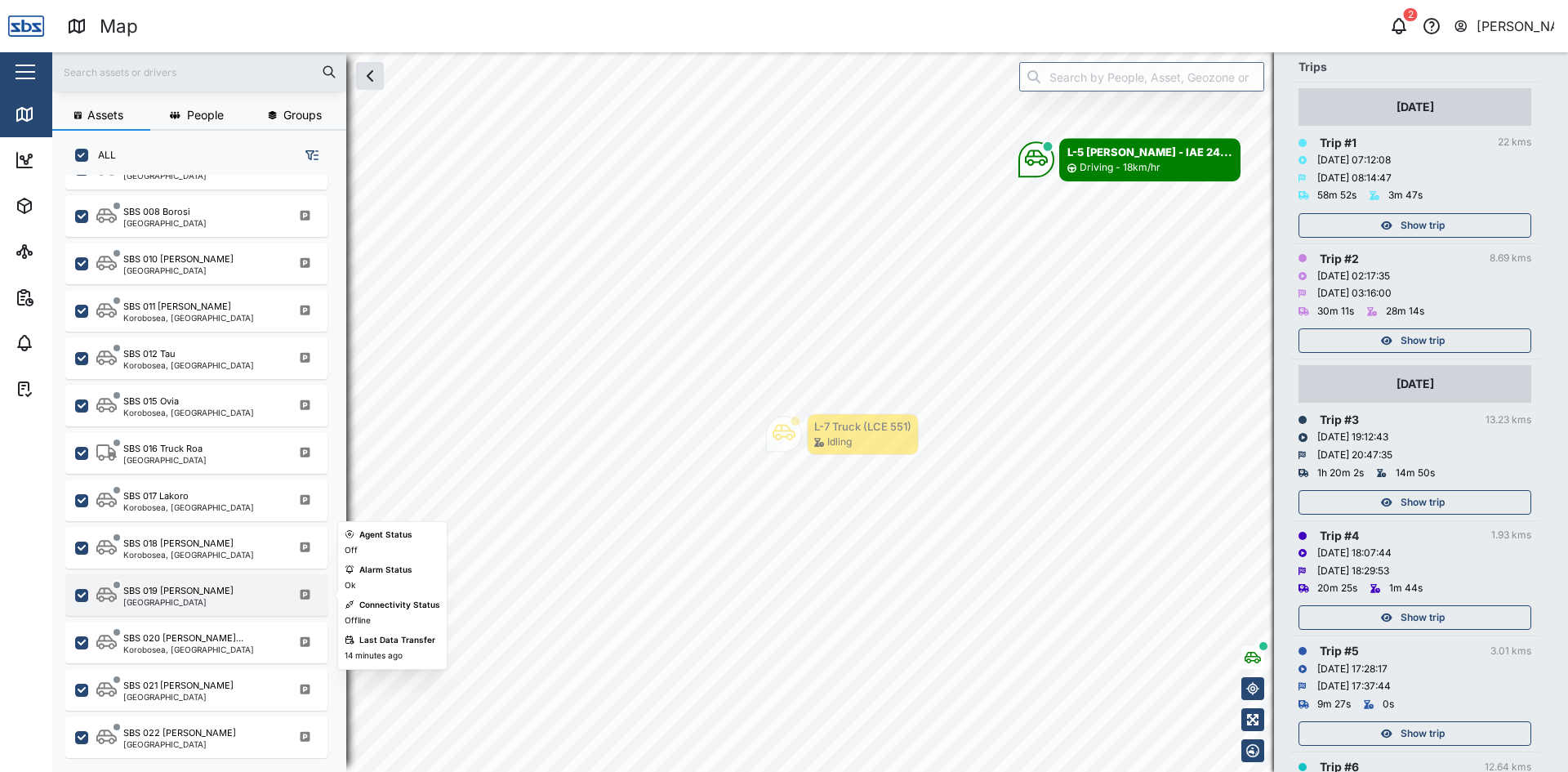
click at [185, 597] on div "SBS 019 [PERSON_NAME]" at bounding box center [178, 591] width 110 height 13
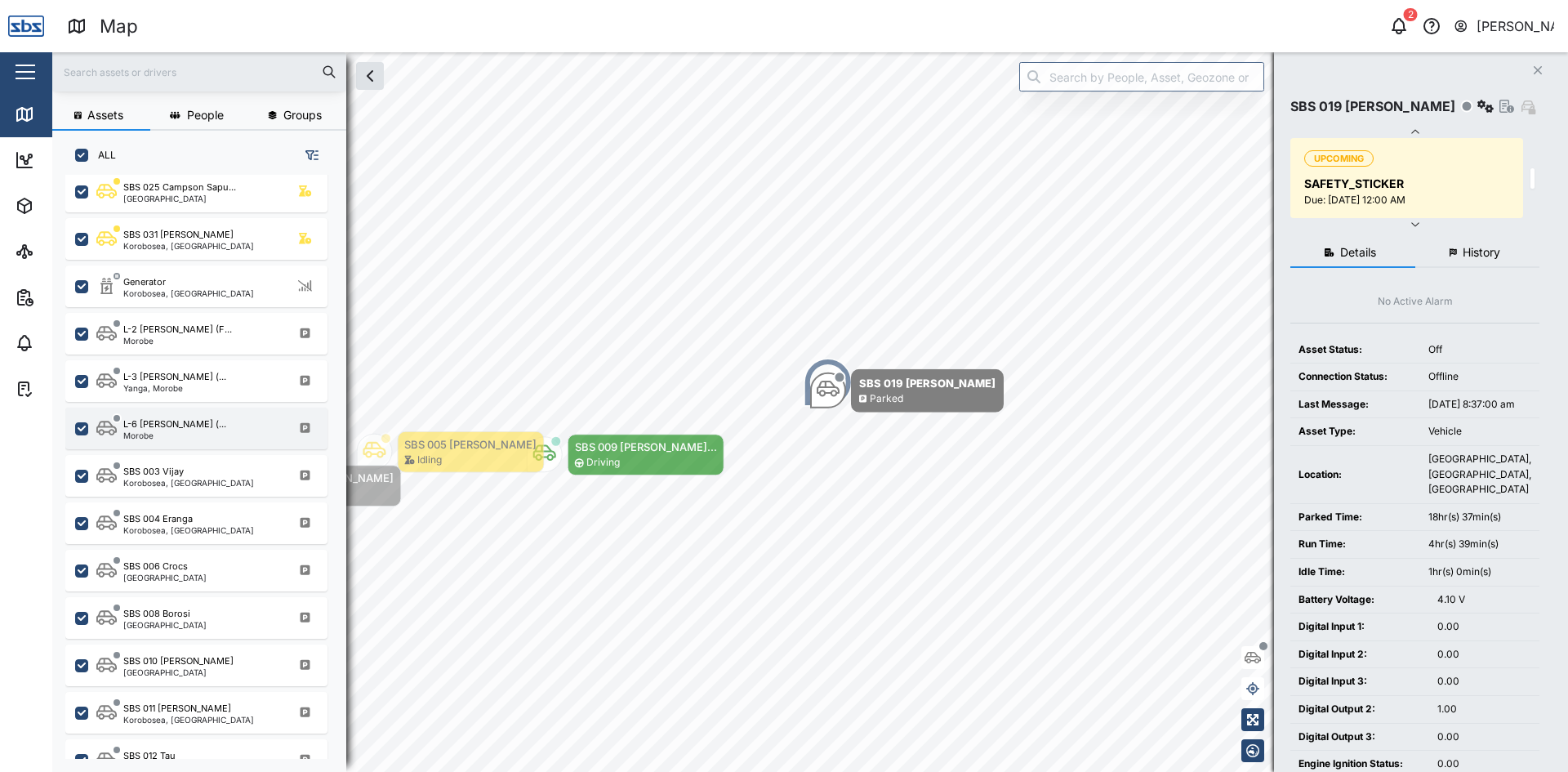
scroll to position [572, 0]
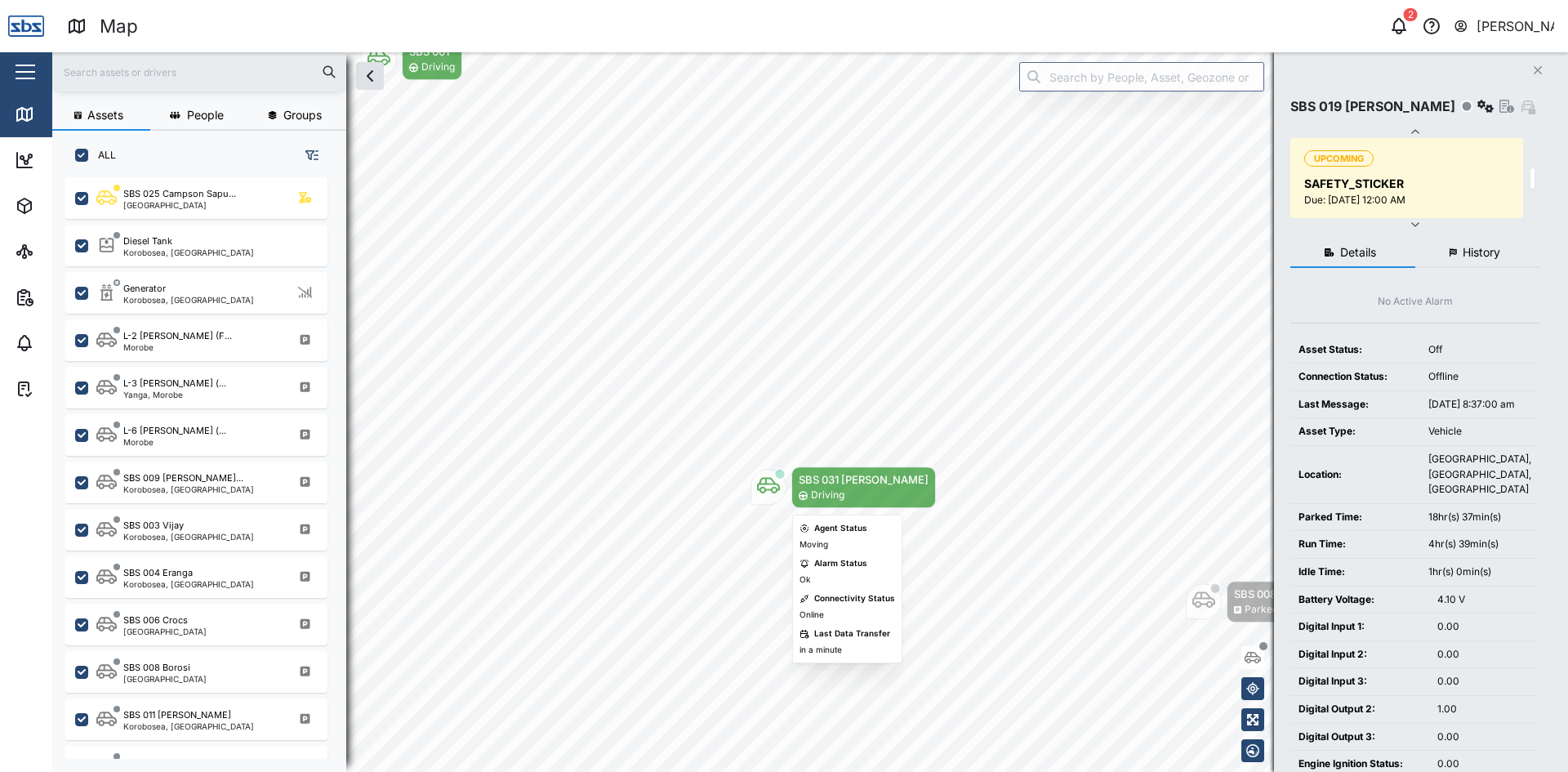
click at [767, 489] on icon "Map marker" at bounding box center [768, 486] width 23 height 16
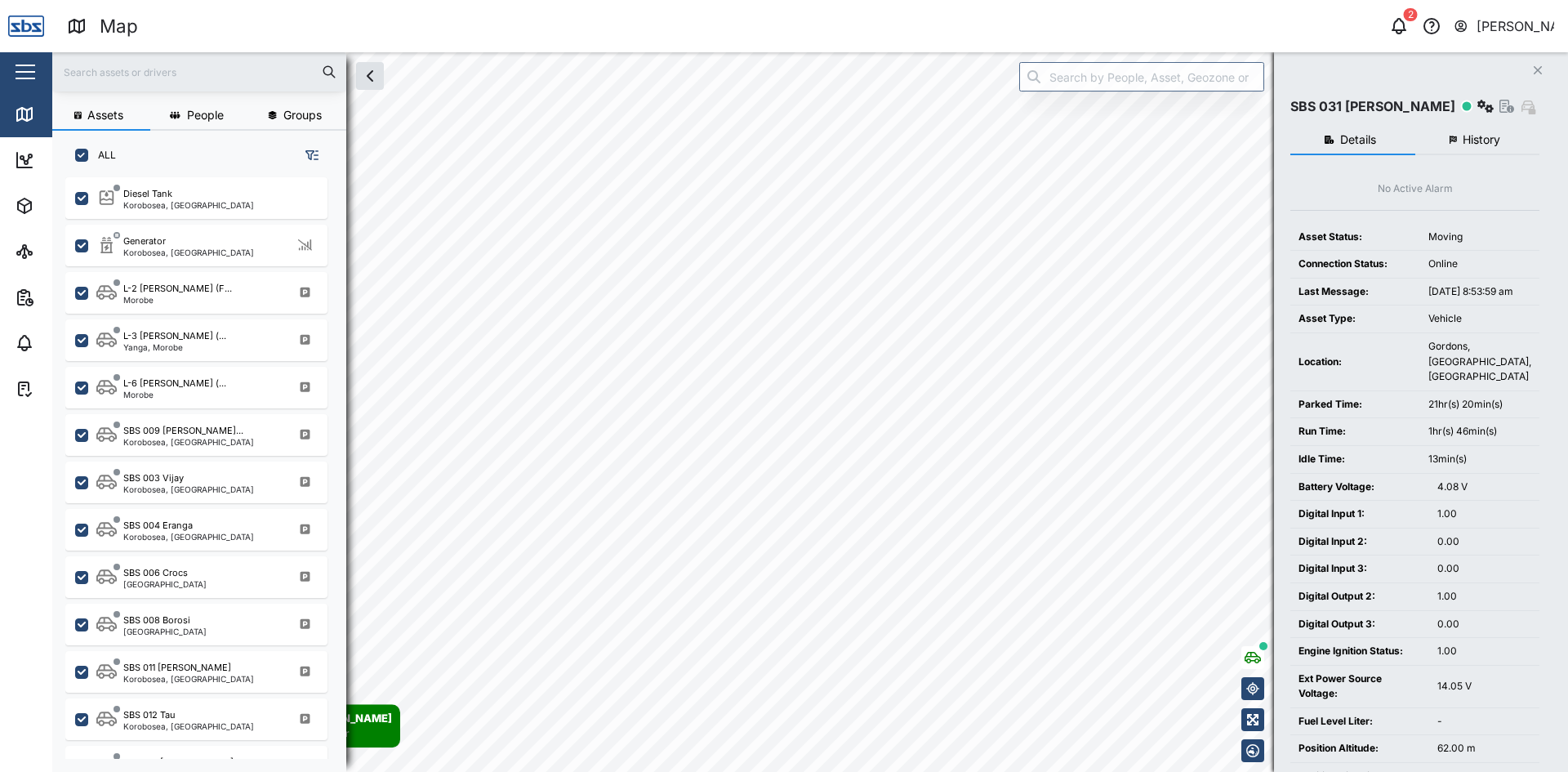
click at [1482, 138] on span "History" at bounding box center [1480, 140] width 38 height 12
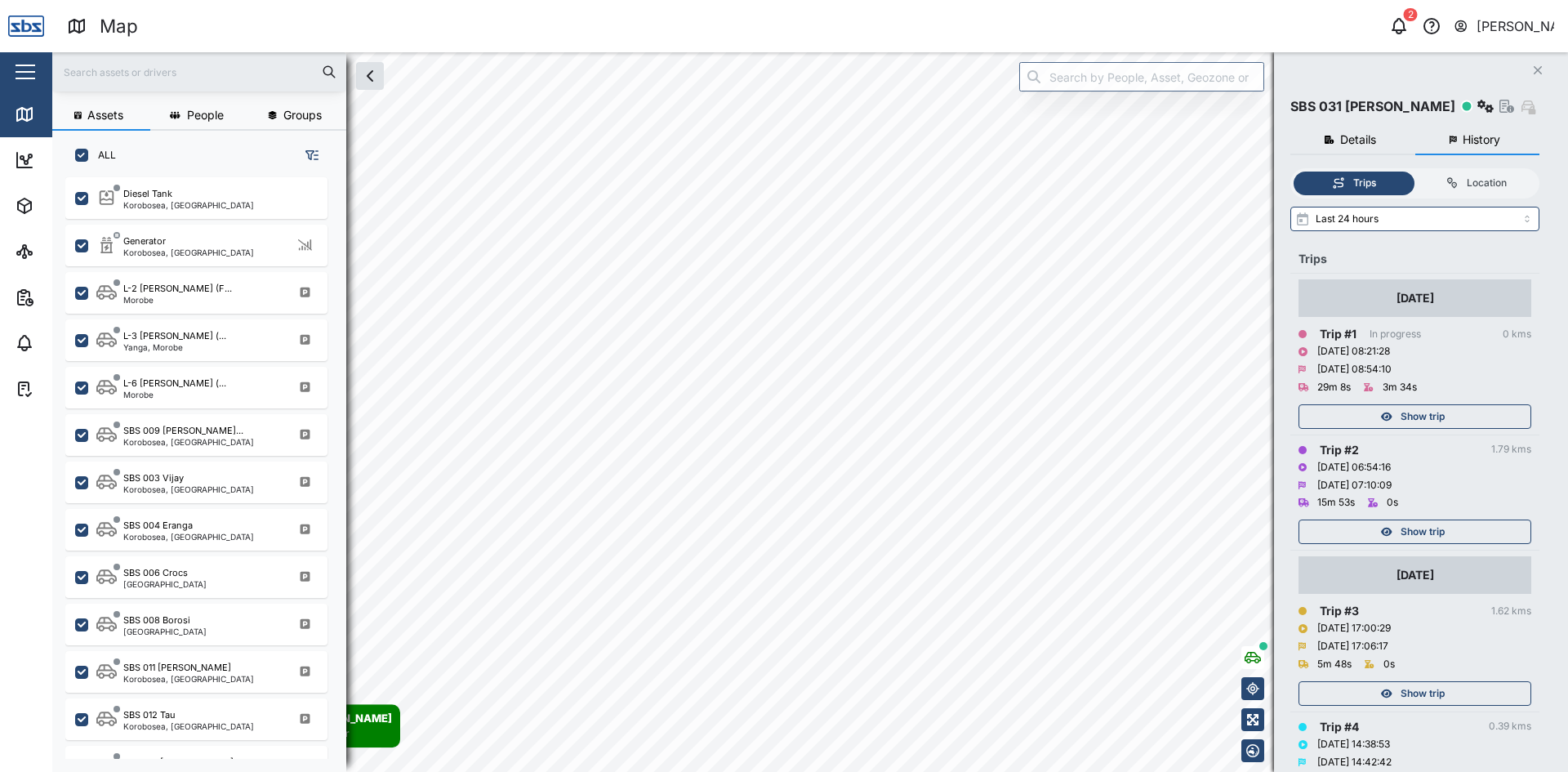
click at [1434, 413] on span "Show trip" at bounding box center [1422, 416] width 44 height 23
